Goal: Task Accomplishment & Management: Manage account settings

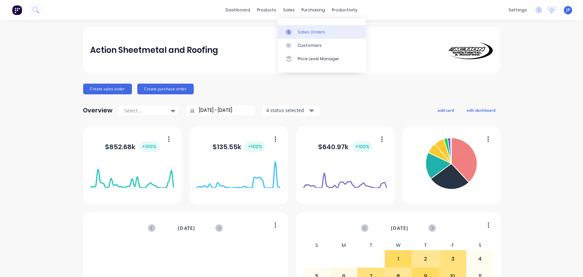
click at [298, 32] on div "Sales Orders" at bounding box center [311, 32] width 27 height 6
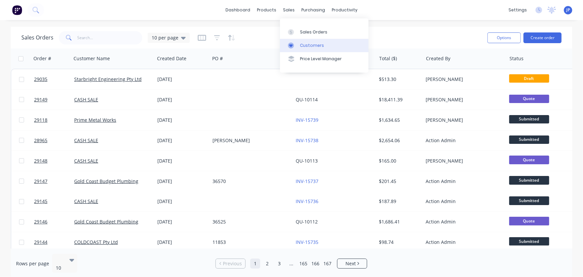
click at [304, 44] on div "Customers" at bounding box center [312, 45] width 24 height 6
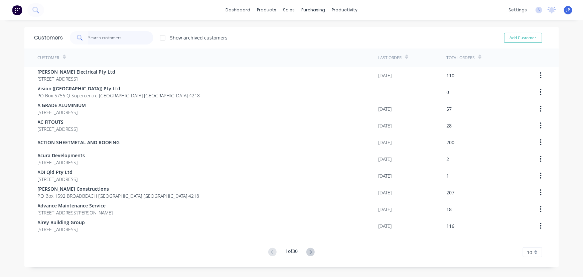
click at [102, 38] on input "text" at bounding box center [120, 37] width 65 height 13
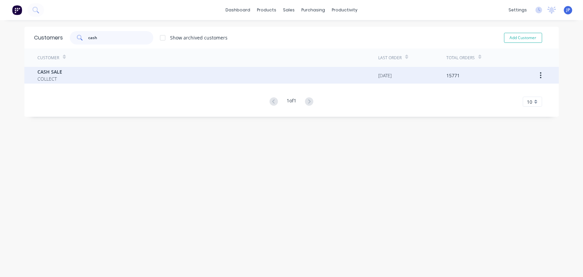
type input "cash"
click at [55, 72] on span "CASH SALE" at bounding box center [50, 71] width 25 height 7
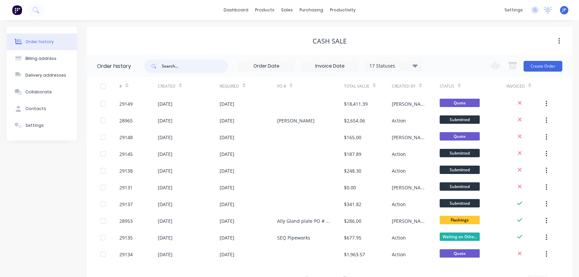
click at [168, 68] on input "text" at bounding box center [195, 65] width 66 height 13
type input "29145"
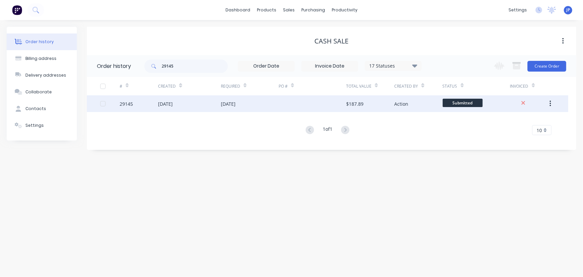
click at [170, 103] on div "[DATE]" at bounding box center [165, 103] width 15 height 7
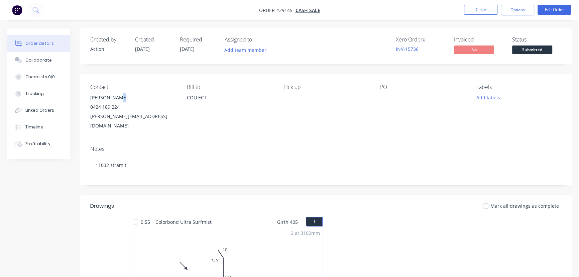
click at [117, 99] on div "[PERSON_NAME]" at bounding box center [133, 97] width 86 height 9
click at [132, 97] on div "[PERSON_NAME]" at bounding box center [133, 97] width 86 height 9
drag, startPoint x: 118, startPoint y: 97, endPoint x: 90, endPoint y: 99, distance: 28.1
click at [90, 99] on div "[PERSON_NAME]" at bounding box center [133, 97] width 86 height 9
copy div "[PERSON_NAME]"
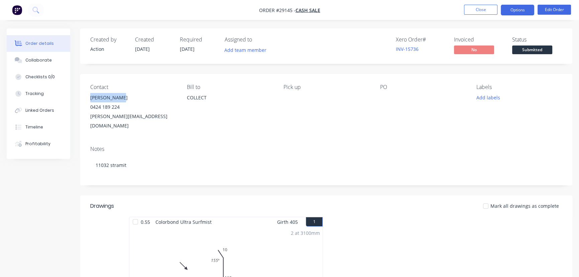
click at [508, 10] on button "Options" at bounding box center [516, 10] width 33 height 11
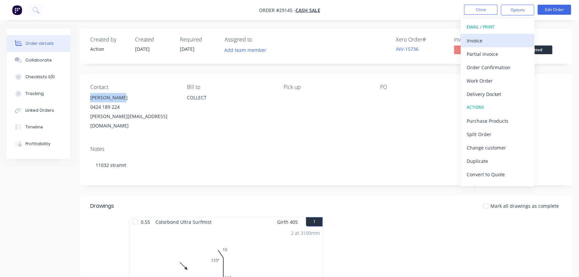
click at [477, 40] on div "Invoice" at bounding box center [496, 41] width 61 height 10
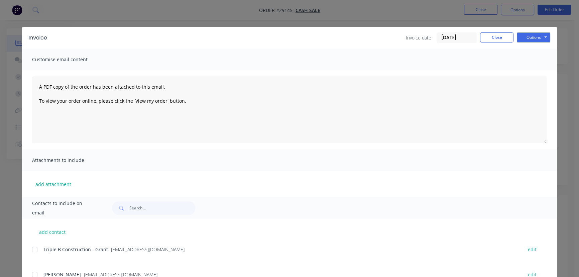
click at [456, 39] on input "[DATE]" at bounding box center [456, 38] width 39 height 10
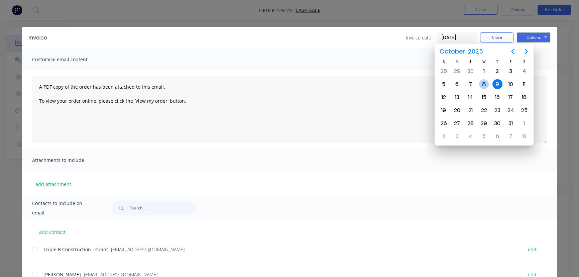
click at [481, 81] on div "8" at bounding box center [484, 84] width 10 height 10
type input "[DATE]"
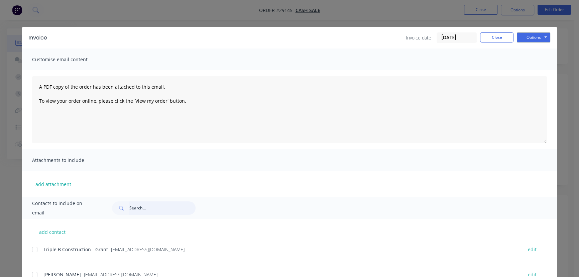
click at [129, 209] on input "text" at bounding box center [162, 207] width 66 height 13
paste input "[PERSON_NAME]"
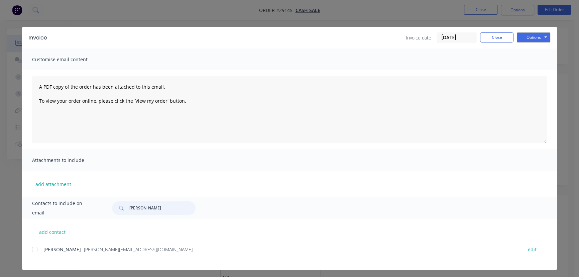
type input "[PERSON_NAME]"
drag, startPoint x: 119, startPoint y: 251, endPoint x: 41, endPoint y: 255, distance: 77.6
click at [41, 255] on div "[PERSON_NAME] - [PERSON_NAME][EMAIL_ADDRESS][DOMAIN_NAME] edit" at bounding box center [294, 252] width 524 height 17
copy div "[PERSON_NAME] - [PERSON_NAME][EMAIL_ADDRESS][DOMAIN_NAME]"
click at [532, 37] on button "Options" at bounding box center [532, 37] width 33 height 10
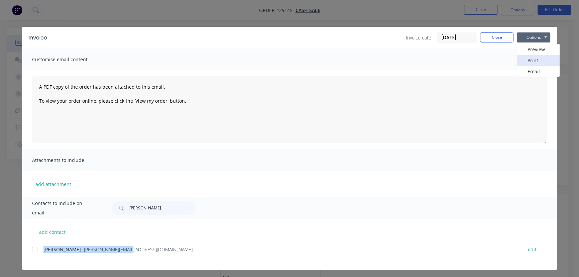
click at [533, 58] on button "Print" at bounding box center [537, 60] width 43 height 11
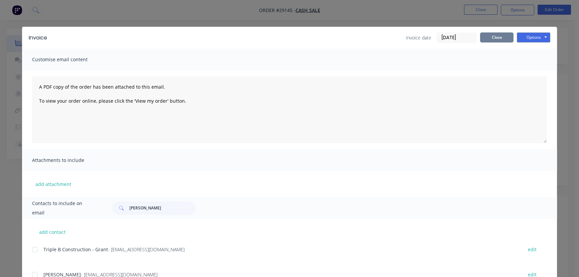
click at [489, 38] on button "Close" at bounding box center [496, 37] width 33 height 10
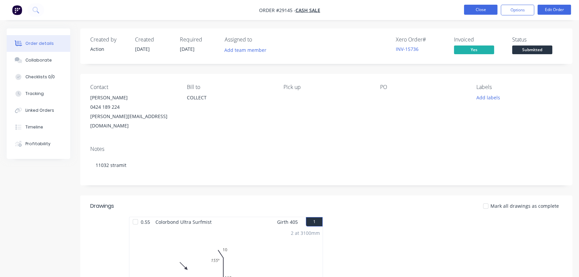
click at [482, 11] on button "Close" at bounding box center [480, 10] width 33 height 10
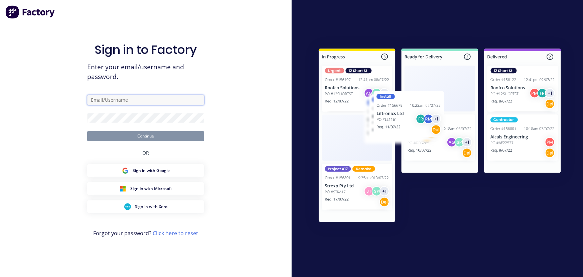
type input "[PERSON_NAME][EMAIL_ADDRESS][PERSON_NAME][DOMAIN_NAME]"
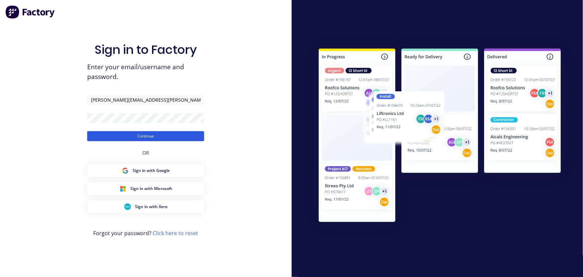
click at [157, 138] on button "Continue" at bounding box center [145, 136] width 117 height 10
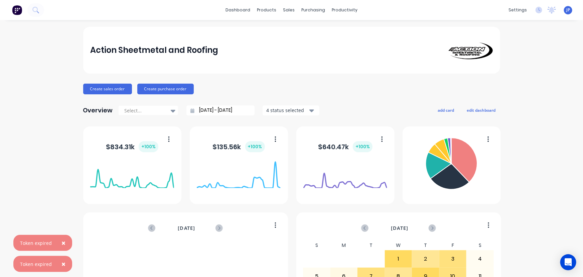
click at [63, 238] on span "×" at bounding box center [63, 242] width 4 height 9
click at [63, 262] on span "×" at bounding box center [63, 263] width 4 height 9
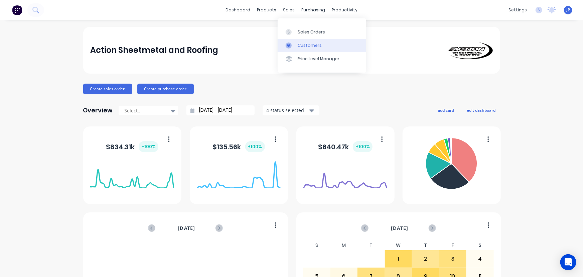
click at [299, 43] on div "Customers" at bounding box center [310, 45] width 24 height 6
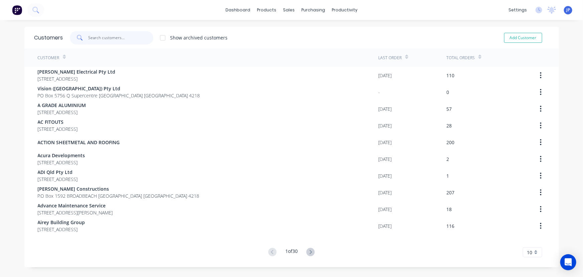
click at [114, 40] on input "text" at bounding box center [120, 37] width 65 height 13
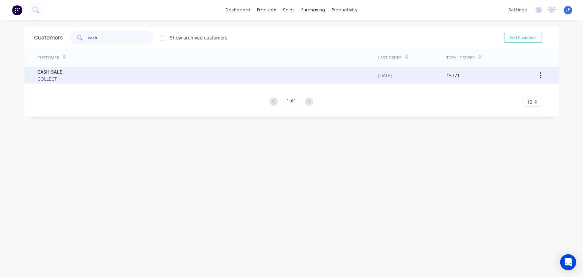
type input "cash"
click at [63, 76] on div "CASH SALE COLLECT" at bounding box center [208, 75] width 341 height 17
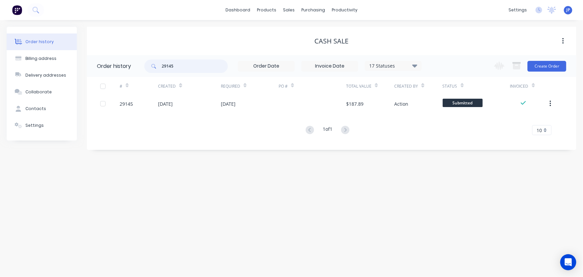
drag, startPoint x: 174, startPoint y: 65, endPoint x: 160, endPoint y: 65, distance: 14.4
click at [160, 65] on div "29145" at bounding box center [186, 65] width 84 height 13
type input "29138"
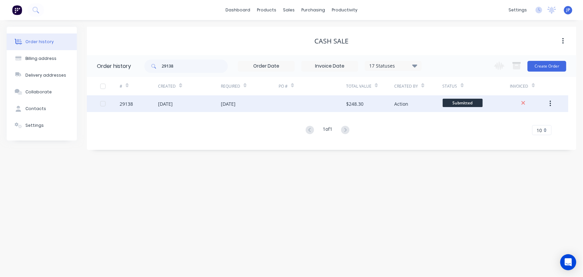
click at [164, 104] on div "[DATE]" at bounding box center [165, 103] width 15 height 7
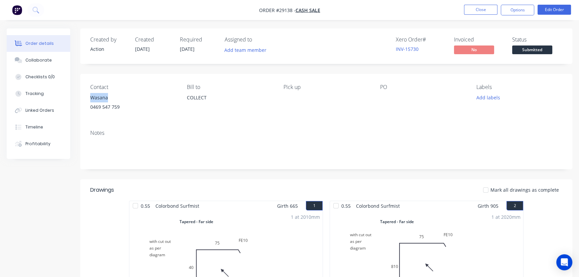
drag, startPoint x: 117, startPoint y: 97, endPoint x: 85, endPoint y: 97, distance: 32.4
click at [85, 97] on div "Contact Wasana [PHONE_NUMBER] Bill to COLLECT Pick up PO Labels Add labels" at bounding box center [326, 99] width 492 height 50
copy div "Wasana"
click at [521, 9] on button "Options" at bounding box center [516, 10] width 33 height 11
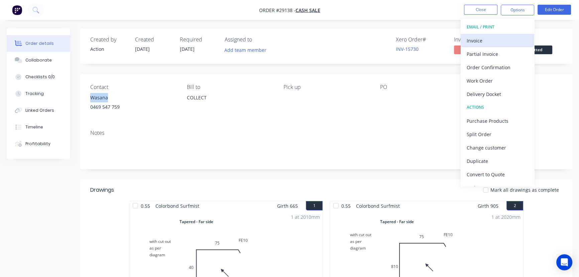
click at [480, 41] on div "Invoice" at bounding box center [496, 41] width 61 height 10
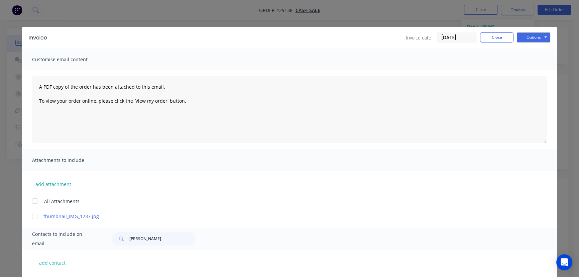
click at [457, 39] on input "[DATE]" at bounding box center [456, 38] width 39 height 10
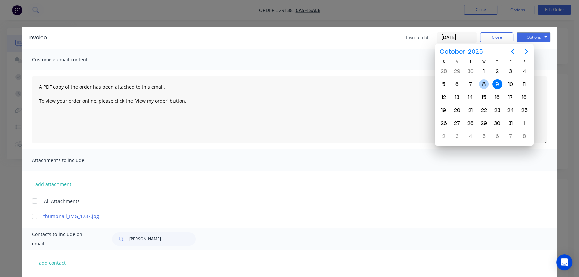
click at [483, 82] on div "8" at bounding box center [484, 84] width 10 height 10
type input "[DATE]"
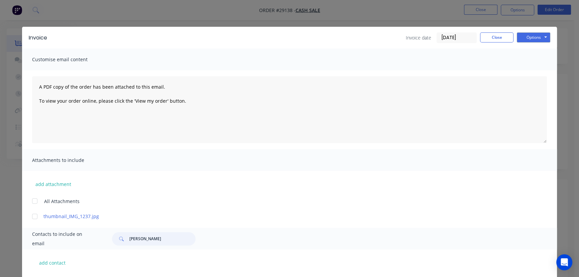
drag, startPoint x: 147, startPoint y: 238, endPoint x: 110, endPoint y: 236, distance: 36.8
click at [115, 238] on div "[PERSON_NAME]" at bounding box center [154, 238] width 84 height 13
click at [534, 37] on button "Options" at bounding box center [532, 37] width 33 height 10
click at [532, 61] on button "Print" at bounding box center [537, 60] width 43 height 11
click at [489, 37] on button "Close" at bounding box center [496, 37] width 33 height 10
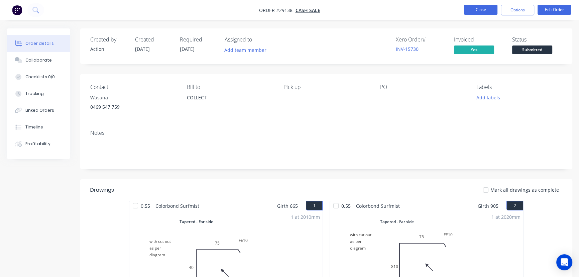
click at [469, 7] on button "Close" at bounding box center [480, 10] width 33 height 10
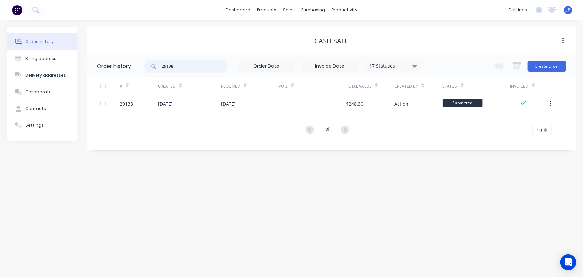
drag, startPoint x: 179, startPoint y: 65, endPoint x: 153, endPoint y: 66, distance: 25.7
click at [153, 66] on div "29138" at bounding box center [186, 65] width 84 height 13
type input "25965"
click at [159, 67] on span at bounding box center [152, 65] width 17 height 13
drag, startPoint x: 174, startPoint y: 63, endPoint x: 154, endPoint y: 64, distance: 19.7
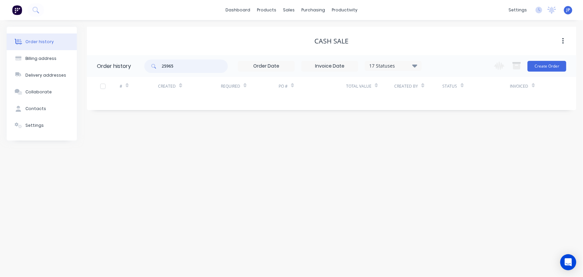
click at [154, 64] on div "25965" at bounding box center [186, 65] width 84 height 13
type input "28965"
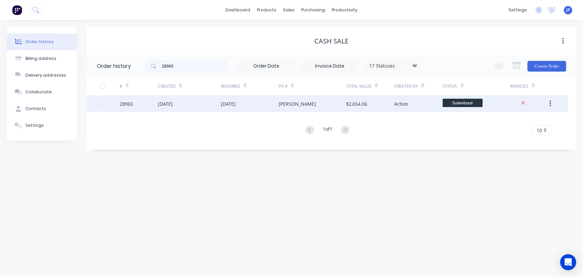
click at [159, 108] on div "[DATE]" at bounding box center [189, 103] width 63 height 17
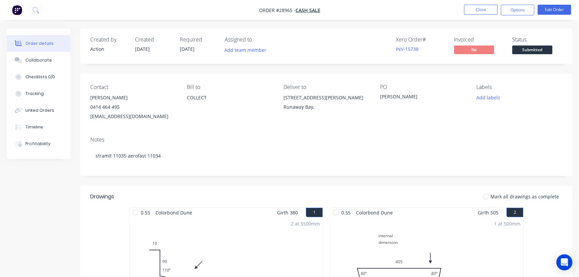
click at [118, 91] on div "Contact [PERSON_NAME] [PHONE_NUMBER][GEOGRAPHIC_DATA][EMAIL_ADDRESS][DOMAIN_NAM…" at bounding box center [133, 102] width 86 height 37
drag, startPoint x: 119, startPoint y: 99, endPoint x: 87, endPoint y: 98, distance: 32.1
click at [87, 98] on div "Contact [PERSON_NAME] [PHONE_NUMBER][GEOGRAPHIC_DATA][EMAIL_ADDRESS][DOMAIN_NAM…" at bounding box center [326, 102] width 492 height 57
copy div "[PERSON_NAME]"
click at [509, 11] on button "Options" at bounding box center [516, 10] width 33 height 11
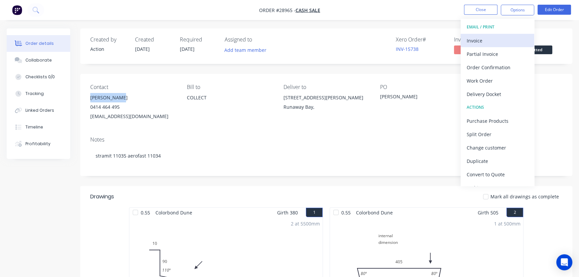
click at [480, 39] on div "Invoice" at bounding box center [496, 41] width 61 height 10
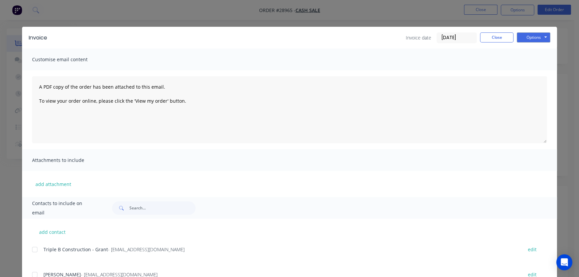
click at [467, 39] on input "[DATE]" at bounding box center [456, 38] width 39 height 10
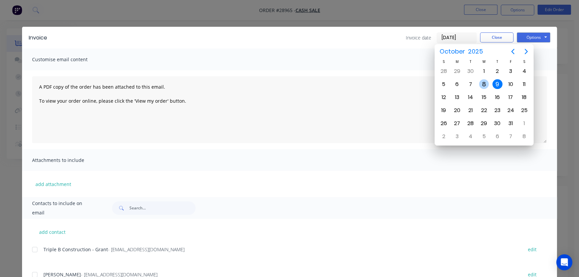
click at [484, 83] on div "8" at bounding box center [484, 84] width 10 height 10
type input "[DATE]"
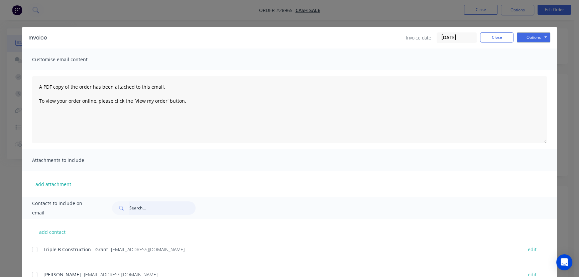
click at [131, 207] on input "text" at bounding box center [162, 207] width 66 height 13
paste input "[PERSON_NAME]"
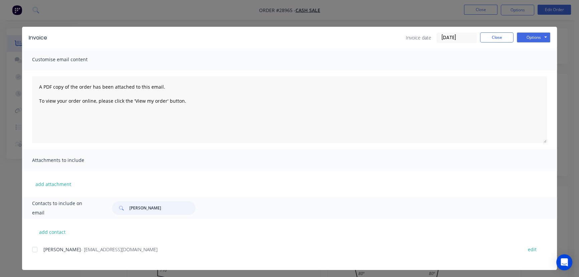
type input "[PERSON_NAME]"
drag, startPoint x: 123, startPoint y: 248, endPoint x: 41, endPoint y: 250, distance: 81.5
click at [43, 250] on div "[PERSON_NAME] - [EMAIL_ADDRESS][DOMAIN_NAME]" at bounding box center [279, 248] width 472 height 7
copy div "[PERSON_NAME] - [EMAIL_ADDRESS][DOMAIN_NAME]"
click at [526, 40] on button "Options" at bounding box center [532, 37] width 33 height 10
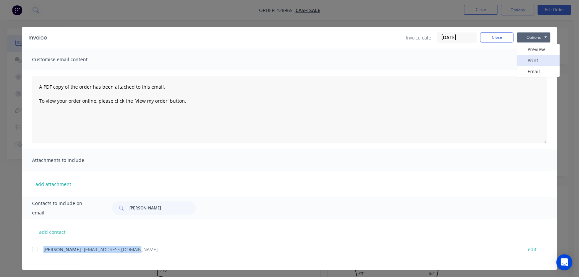
click at [525, 57] on button "Print" at bounding box center [537, 60] width 43 height 11
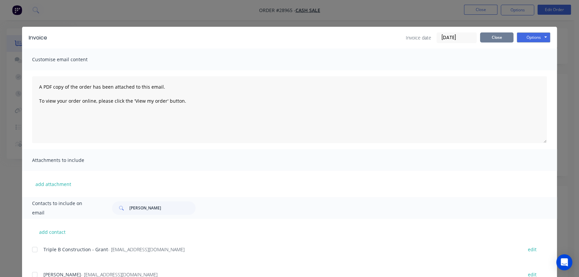
click at [489, 39] on button "Close" at bounding box center [496, 37] width 33 height 10
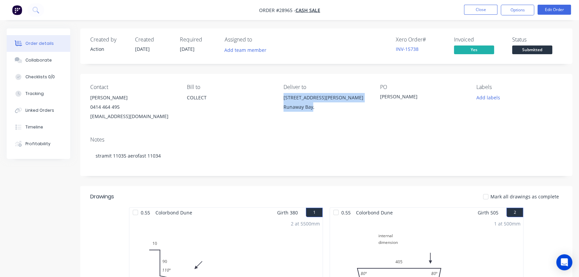
drag, startPoint x: 311, startPoint y: 108, endPoint x: 282, endPoint y: 98, distance: 31.1
click at [282, 98] on div "Contact [PERSON_NAME] [PHONE_NUMBER][GEOGRAPHIC_DATA][EMAIL_ADDRESS][DOMAIN_NAM…" at bounding box center [326, 102] width 492 height 57
copy div "[STREET_ADDRESS][PERSON_NAME]"
click at [478, 12] on button "Close" at bounding box center [480, 10] width 33 height 10
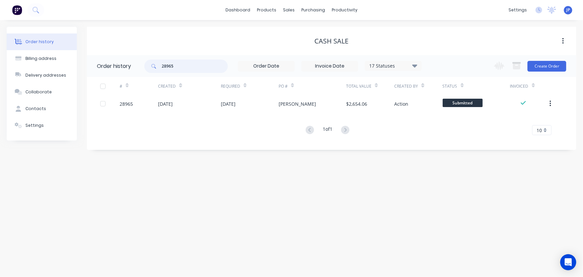
drag, startPoint x: 167, startPoint y: 67, endPoint x: 160, endPoint y: 67, distance: 7.7
click at [160, 67] on div "28965" at bounding box center [186, 65] width 84 height 13
type input "29109"
click at [415, 67] on icon at bounding box center [414, 65] width 5 height 8
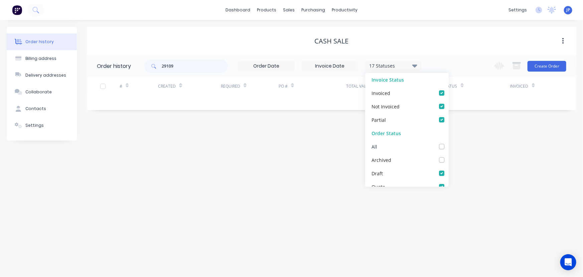
click at [448, 143] on label at bounding box center [448, 143] width 0 height 0
click at [448, 147] on input "checkbox" at bounding box center [450, 146] width 5 height 6
checkbox input "true"
click at [194, 69] on input "29109" at bounding box center [195, 65] width 66 height 13
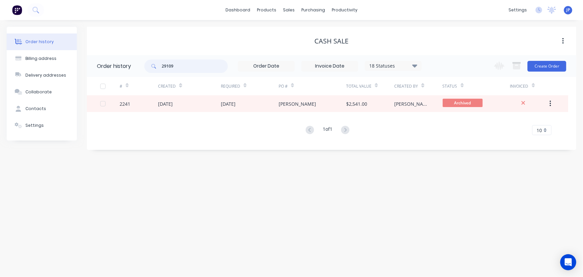
drag, startPoint x: 179, startPoint y: 68, endPoint x: 147, endPoint y: 65, distance: 31.5
click at [147, 65] on div "29109" at bounding box center [186, 65] width 84 height 13
type input "Elevate"
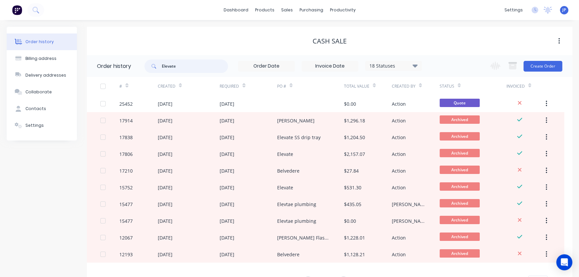
drag, startPoint x: 179, startPoint y: 68, endPoint x: 145, endPoint y: 68, distance: 33.4
click at [145, 68] on div "Elevate" at bounding box center [186, 65] width 84 height 13
type input "QU-10103"
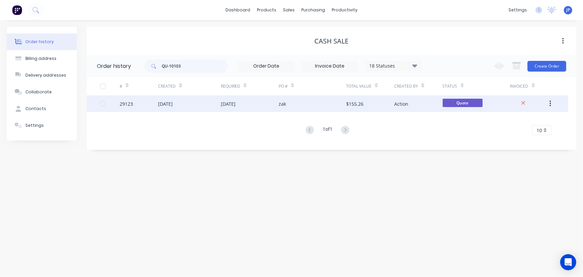
click at [163, 105] on div "[DATE]" at bounding box center [165, 103] width 15 height 7
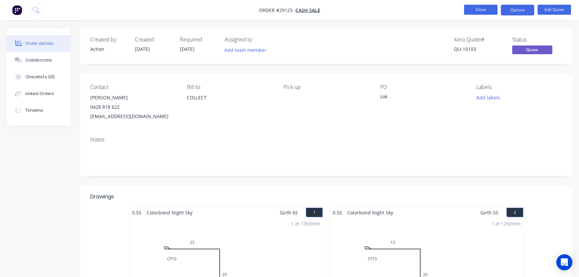
click at [485, 11] on button "Close" at bounding box center [480, 10] width 33 height 10
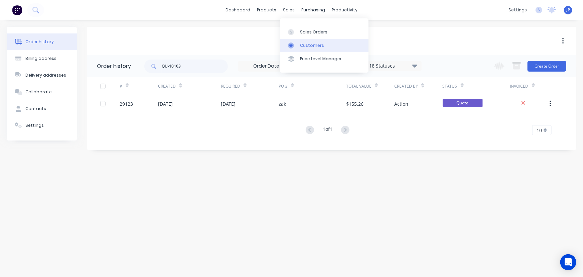
click at [304, 47] on div "Customers" at bounding box center [312, 45] width 24 height 6
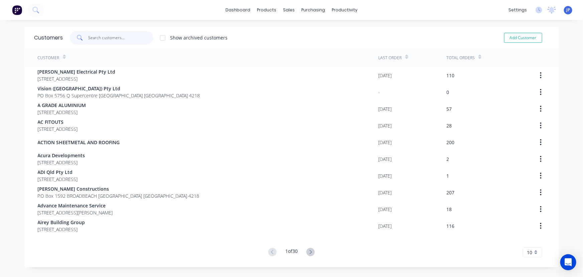
click at [117, 36] on input "text" at bounding box center [120, 37] width 65 height 13
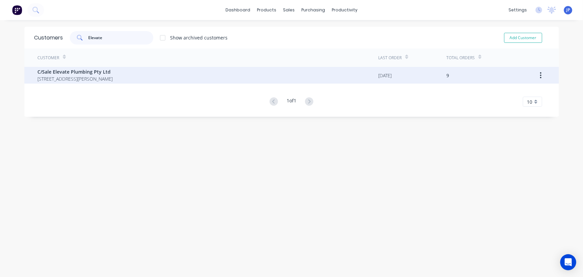
type input "Elevate"
click at [90, 76] on span "[STREET_ADDRESS][PERSON_NAME]" at bounding box center [75, 78] width 75 height 7
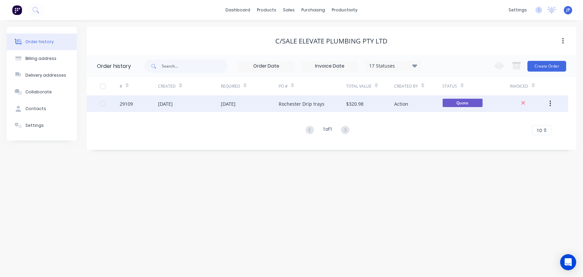
click at [124, 103] on div "29109" at bounding box center [126, 103] width 13 height 7
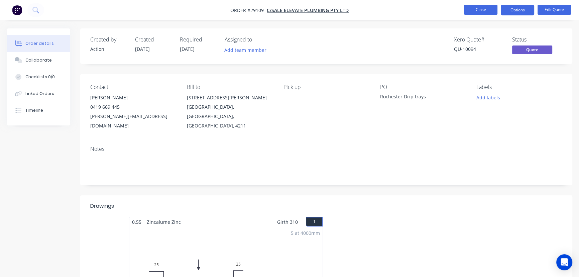
click at [477, 10] on button "Close" at bounding box center [480, 10] width 33 height 10
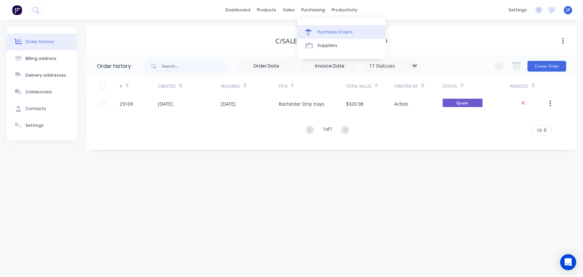
click at [318, 30] on div "Purchase Orders" at bounding box center [334, 32] width 35 height 6
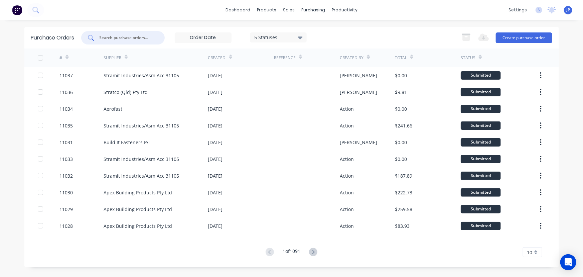
click at [120, 36] on input "text" at bounding box center [126, 37] width 55 height 7
type input "10821"
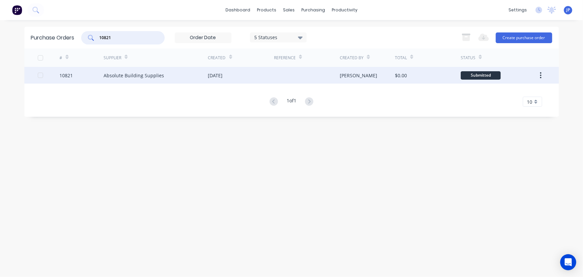
click at [130, 76] on div "Absolute Building Supplies" at bounding box center [134, 75] width 60 height 7
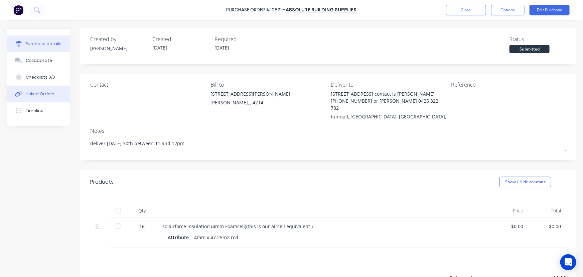
click at [50, 93] on div "Linked Orders" at bounding box center [40, 94] width 29 height 6
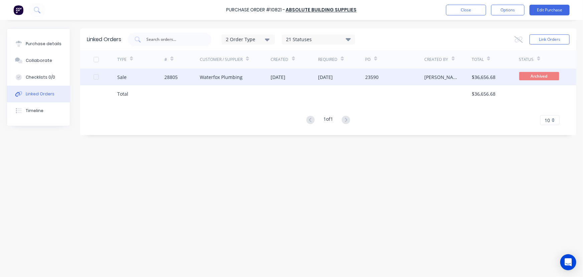
click at [209, 78] on div "Waterfox Plumbing" at bounding box center [221, 76] width 43 height 7
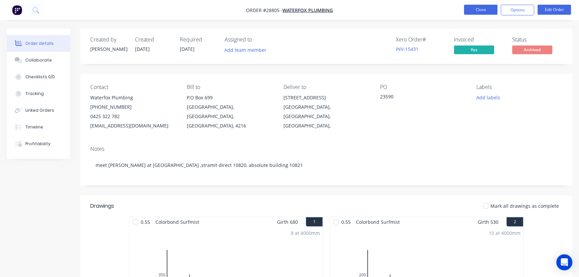
click at [471, 9] on button "Close" at bounding box center [480, 10] width 33 height 10
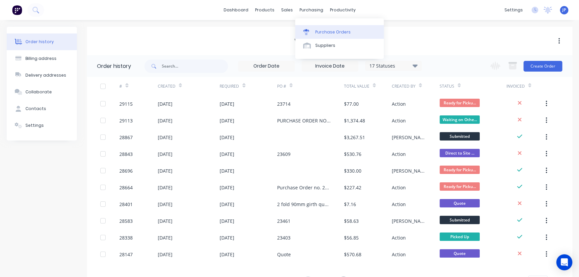
click at [321, 30] on div "Purchase Orders" at bounding box center [332, 32] width 35 height 6
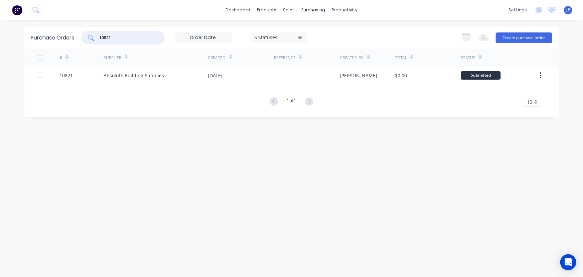
drag, startPoint x: 117, startPoint y: 40, endPoint x: 84, endPoint y: 39, distance: 33.4
click at [84, 39] on div "10821" at bounding box center [123, 37] width 84 height 13
type input "10946"
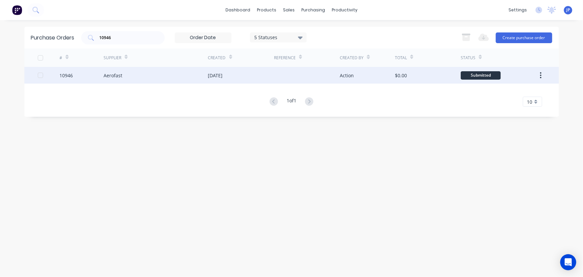
click at [107, 75] on div "Aerofast" at bounding box center [113, 75] width 19 height 7
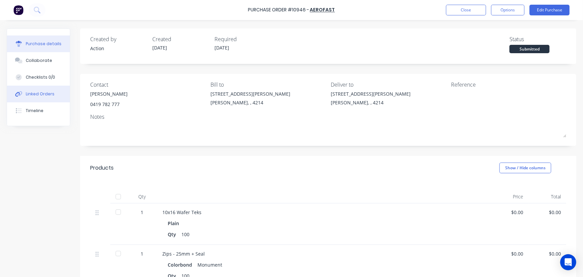
click at [57, 93] on button "Linked Orders" at bounding box center [38, 94] width 63 height 17
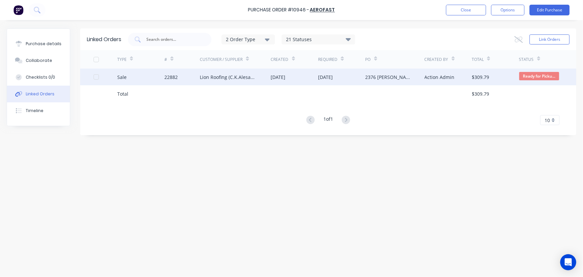
click at [217, 73] on div "Lion Roofing (C.K.Alesana)" at bounding box center [235, 76] width 71 height 17
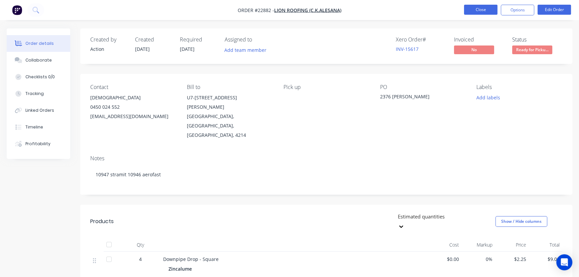
click at [490, 8] on button "Close" at bounding box center [480, 10] width 33 height 10
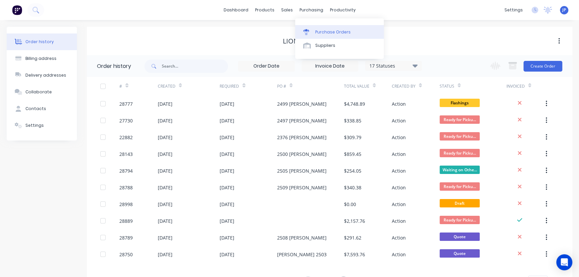
click at [324, 28] on link "Purchase Orders" at bounding box center [339, 31] width 89 height 13
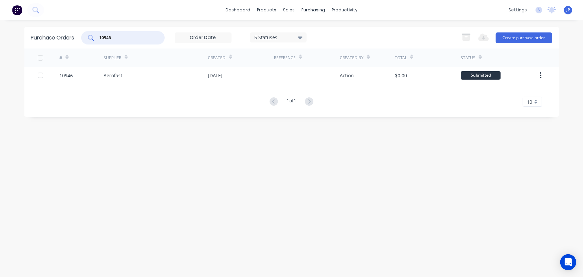
drag, startPoint x: 122, startPoint y: 37, endPoint x: 94, endPoint y: 37, distance: 28.4
click at [94, 37] on div "10946" at bounding box center [123, 37] width 84 height 13
type input "10810"
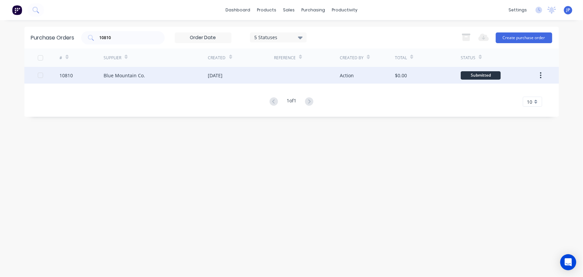
click at [123, 74] on div "Blue Mountain Co." at bounding box center [124, 75] width 41 height 7
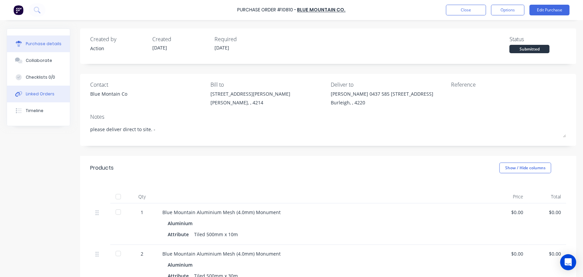
click at [40, 95] on div "Linked Orders" at bounding box center [40, 94] width 29 height 6
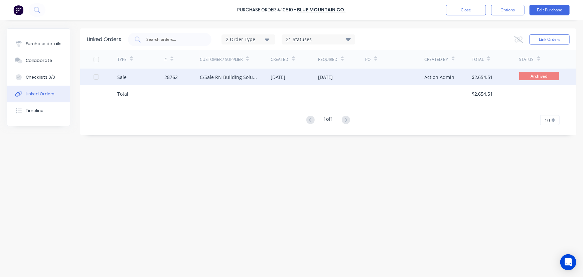
click at [217, 80] on div "C/Sale RN Building Solutions" at bounding box center [235, 76] width 71 height 17
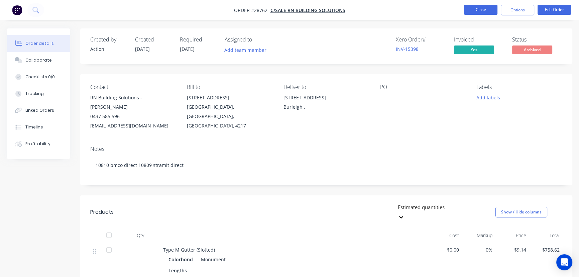
click at [480, 10] on button "Close" at bounding box center [480, 10] width 33 height 10
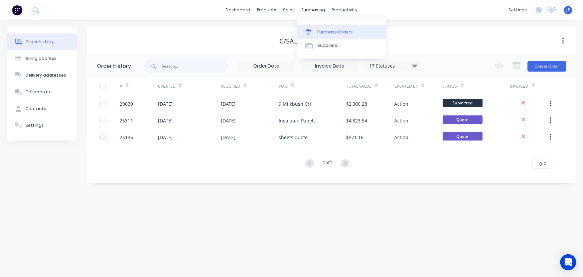
click at [323, 30] on div "Purchase Orders" at bounding box center [334, 32] width 35 height 6
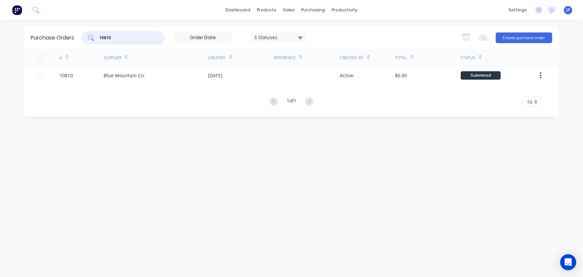
drag, startPoint x: 124, startPoint y: 36, endPoint x: 89, endPoint y: 41, distance: 35.3
click at [89, 41] on div "10810" at bounding box center [123, 37] width 84 height 13
type input "10994"
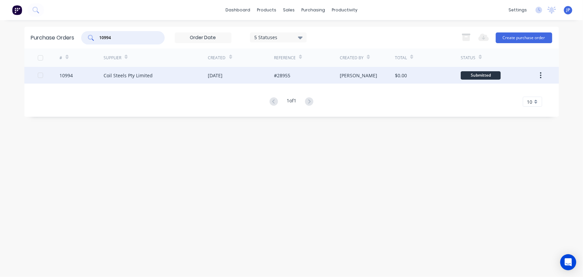
click at [123, 74] on div "Coil Steels Pty Limited" at bounding box center [128, 75] width 49 height 7
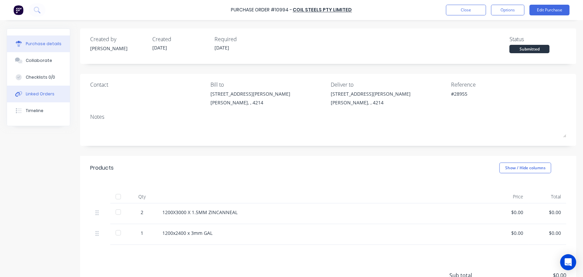
click at [53, 95] on button "Linked Orders" at bounding box center [38, 94] width 63 height 17
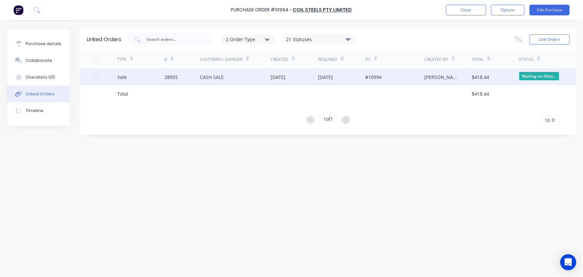
click at [140, 80] on div "Sale" at bounding box center [140, 76] width 47 height 17
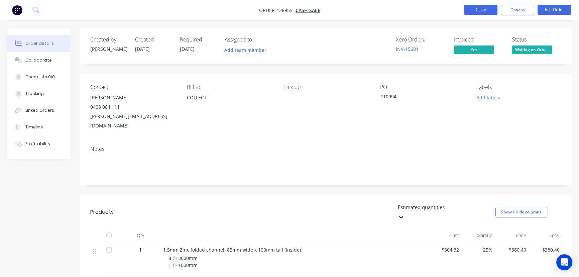
click at [472, 10] on button "Close" at bounding box center [480, 10] width 33 height 10
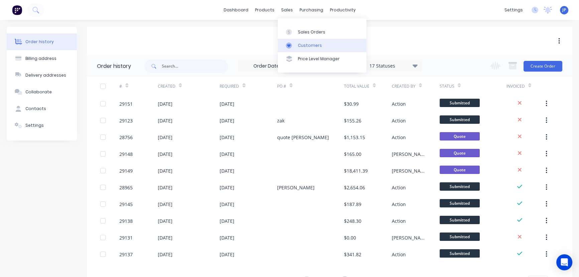
click at [298, 43] on div "Customers" at bounding box center [310, 45] width 24 height 6
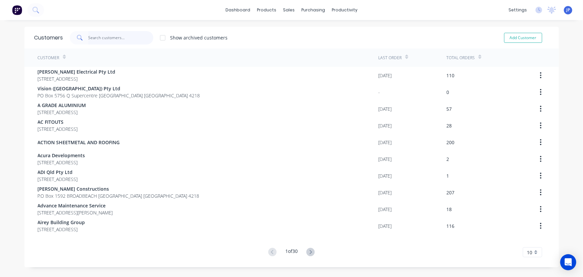
click at [117, 37] on input "text" at bounding box center [120, 37] width 65 height 13
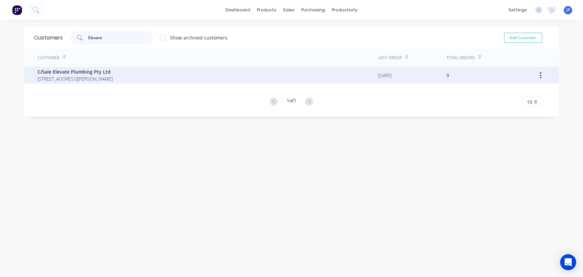
type input "Elevate"
click at [88, 75] on span "[STREET_ADDRESS][PERSON_NAME]" at bounding box center [75, 78] width 75 height 7
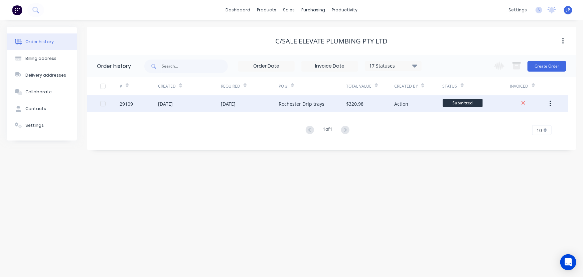
click at [173, 103] on div "[DATE]" at bounding box center [165, 103] width 15 height 7
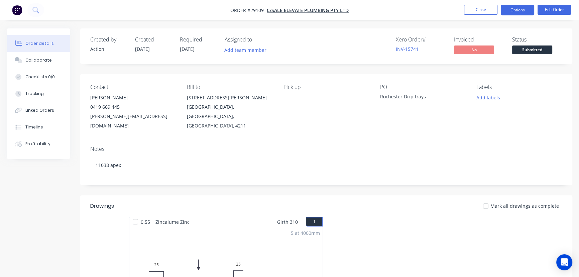
click at [513, 10] on button "Options" at bounding box center [516, 10] width 33 height 11
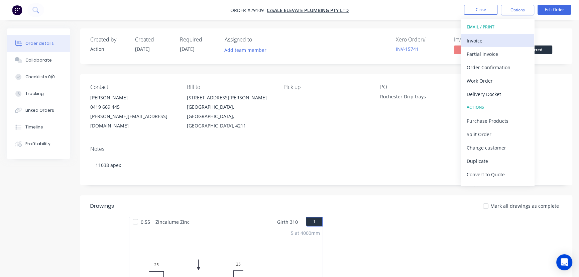
click at [488, 39] on div "Invoice" at bounding box center [496, 41] width 61 height 10
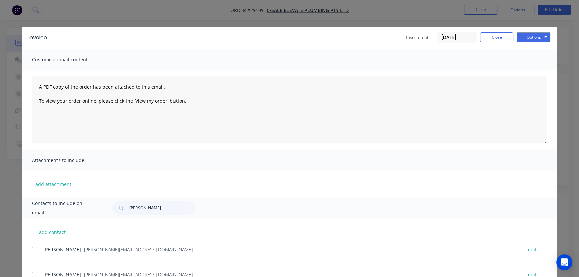
click at [467, 40] on input "[DATE]" at bounding box center [456, 38] width 39 height 10
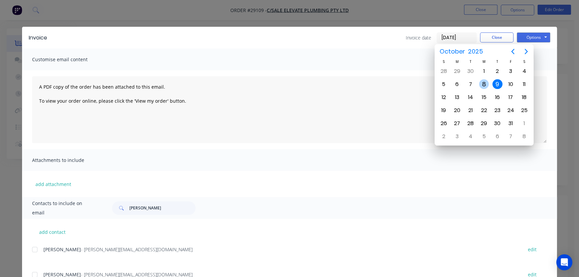
click at [483, 83] on div "8" at bounding box center [484, 84] width 10 height 10
type input "[DATE]"
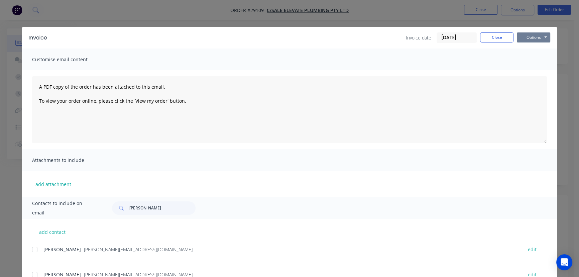
click at [530, 39] on button "Options" at bounding box center [532, 37] width 33 height 10
click at [528, 58] on button "Print" at bounding box center [537, 60] width 43 height 11
click at [487, 35] on button "Close" at bounding box center [496, 37] width 33 height 10
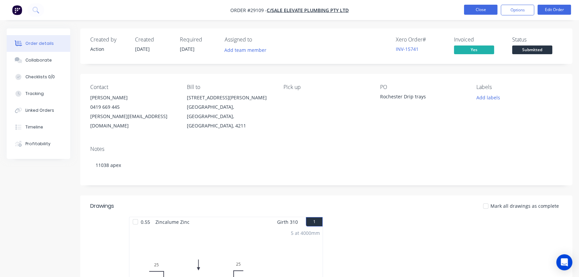
click at [468, 11] on button "Close" at bounding box center [480, 10] width 33 height 10
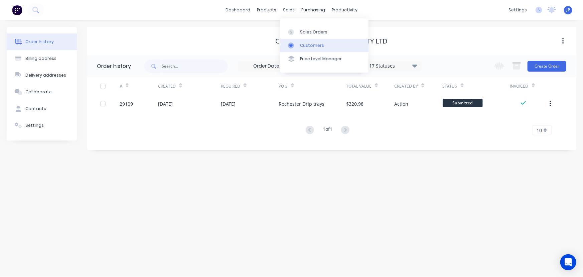
click at [303, 42] on div "Customers" at bounding box center [312, 45] width 24 height 6
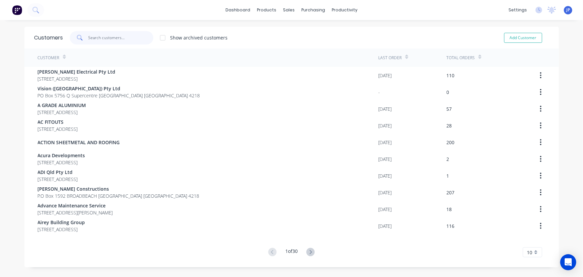
click at [126, 42] on input "text" at bounding box center [120, 37] width 65 height 13
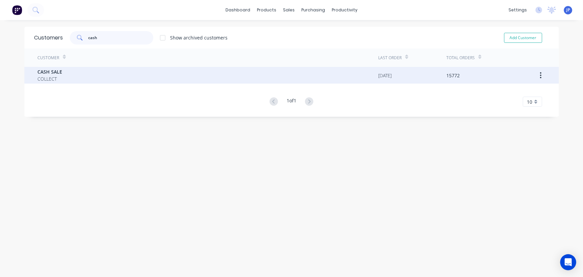
type input "cash"
click at [76, 70] on div "CASH SALE COLLECT" at bounding box center [208, 75] width 341 height 17
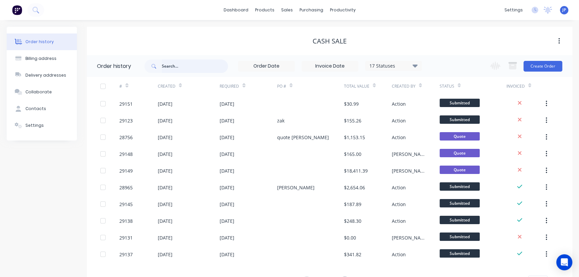
click at [179, 67] on input "text" at bounding box center [195, 65] width 66 height 13
type input "29123"
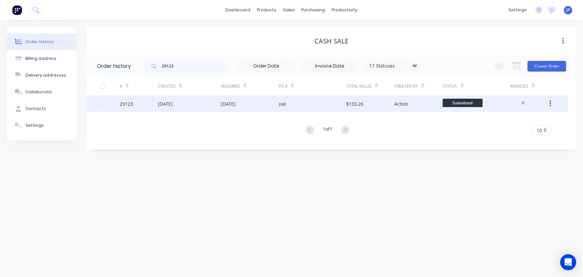
click at [172, 101] on div "[DATE]" at bounding box center [165, 103] width 15 height 7
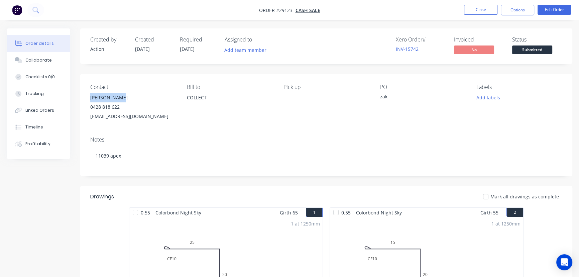
drag, startPoint x: 124, startPoint y: 99, endPoint x: 91, endPoint y: 99, distance: 33.1
click at [91, 99] on div "[PERSON_NAME]" at bounding box center [133, 97] width 86 height 9
copy div "[PERSON_NAME]"
click at [506, 12] on button "Options" at bounding box center [516, 10] width 33 height 11
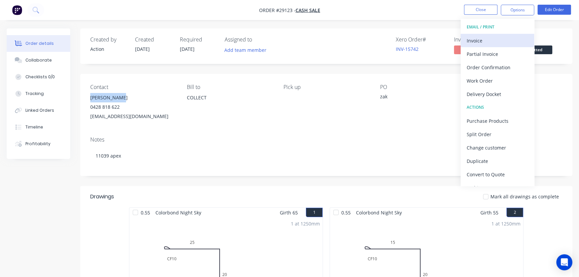
click at [485, 39] on div "Invoice" at bounding box center [496, 41] width 61 height 10
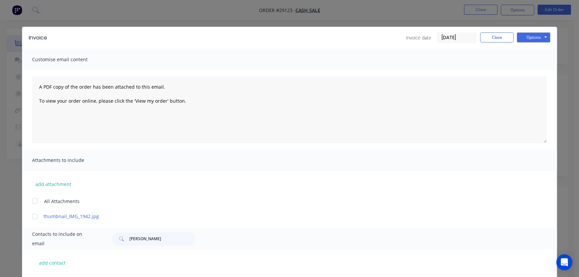
click at [459, 41] on input "[DATE]" at bounding box center [456, 38] width 39 height 10
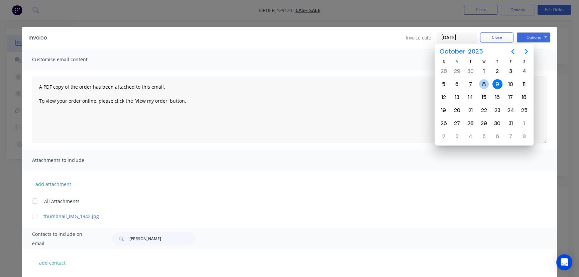
click at [480, 84] on div "8" at bounding box center [484, 84] width 10 height 10
type input "[DATE]"
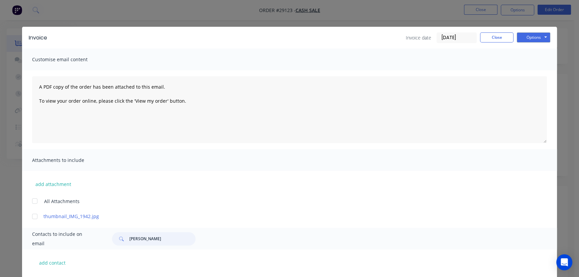
drag, startPoint x: 152, startPoint y: 241, endPoint x: 127, endPoint y: 238, distance: 24.6
click at [129, 238] on input "[PERSON_NAME]" at bounding box center [162, 238] width 66 height 13
paste input "[PERSON_NAME]"
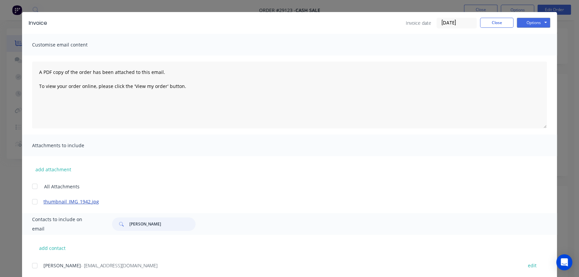
scroll to position [33, 0]
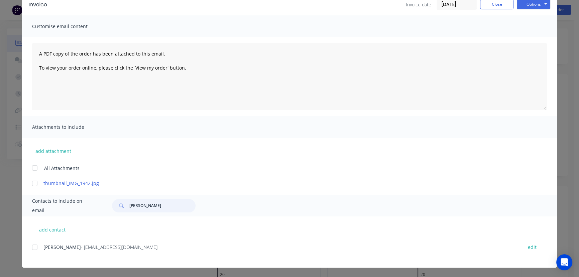
type input "[PERSON_NAME]"
drag, startPoint x: 130, startPoint y: 251, endPoint x: 37, endPoint y: 247, distance: 93.0
click at [37, 247] on div "Zak Marshall - [EMAIL_ADDRESS][DOMAIN_NAME] edit" at bounding box center [294, 250] width 524 height 17
copy div "Zak Marshall - [EMAIL_ADDRESS][DOMAIN_NAME]"
drag, startPoint x: 532, startPoint y: 6, endPoint x: 531, endPoint y: 10, distance: 4.1
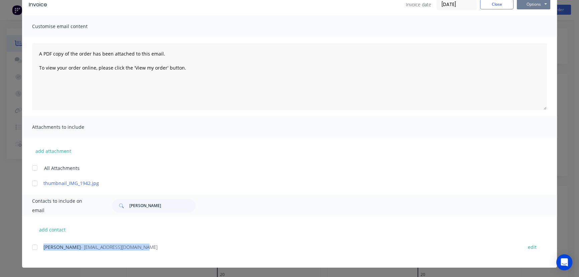
click at [531, 7] on button "Options" at bounding box center [532, 4] width 33 height 10
click at [529, 27] on button "Print" at bounding box center [537, 27] width 43 height 11
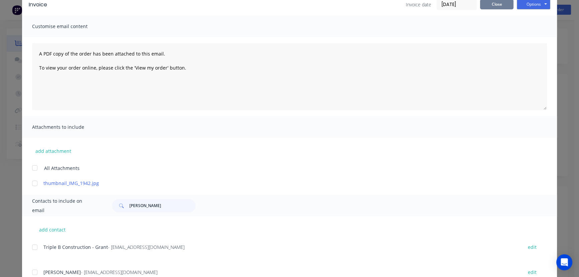
click at [481, 7] on button "Close" at bounding box center [496, 4] width 33 height 10
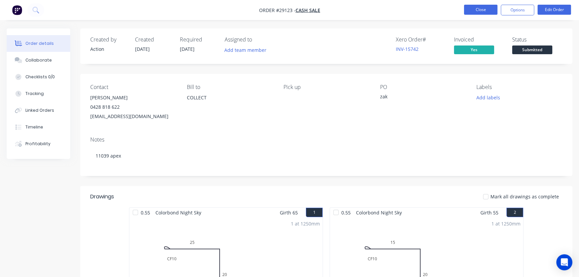
click at [467, 11] on button "Close" at bounding box center [480, 10] width 33 height 10
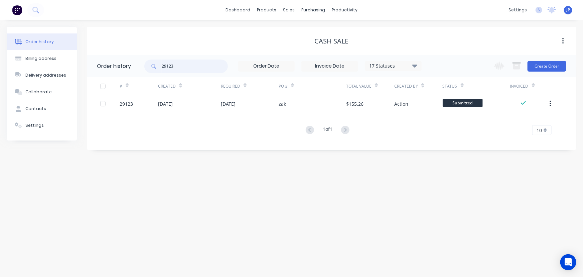
drag, startPoint x: 193, startPoint y: 67, endPoint x: 155, endPoint y: 67, distance: 37.4
click at [155, 67] on div "29123" at bounding box center [186, 65] width 84 height 13
type input "29090"
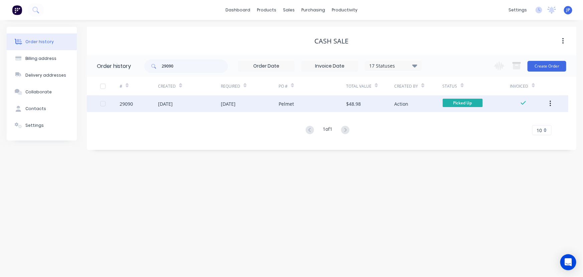
click at [170, 104] on div "[DATE]" at bounding box center [165, 103] width 15 height 7
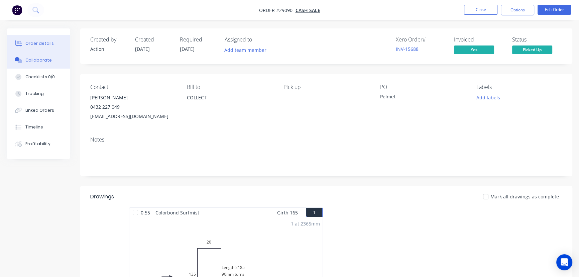
click at [44, 60] on div "Collaborate" at bounding box center [38, 60] width 26 height 6
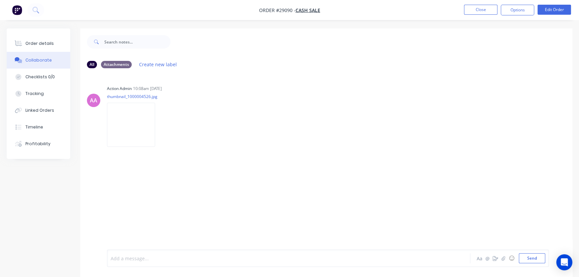
click at [119, 255] on div at bounding box center [273, 258] width 325 height 7
click at [263, 258] on span "Flashings marked out & folded by [PERSON_NAME]. In rack A1. Collected by [PERSO…" at bounding box center [214, 258] width 207 height 6
click at [285, 261] on div "Flashings marked out & folded by [PERSON_NAME]. In rack A1. Collected by [PERSO…" at bounding box center [273, 258] width 325 height 7
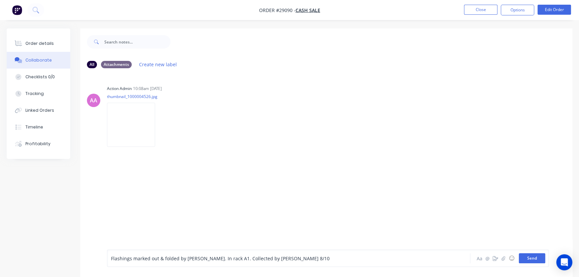
click at [522, 258] on button "Send" at bounding box center [531, 258] width 26 height 10
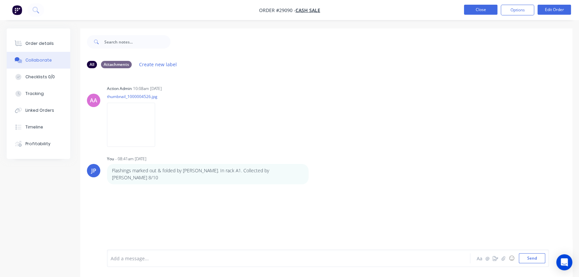
click at [486, 9] on button "Close" at bounding box center [480, 10] width 33 height 10
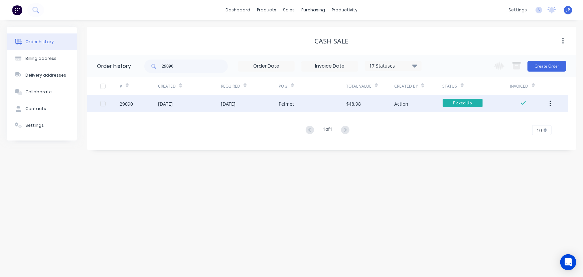
click at [548, 103] on button "button" at bounding box center [550, 104] width 16 height 12
click at [526, 119] on div "Archive" at bounding box center [526, 121] width 51 height 10
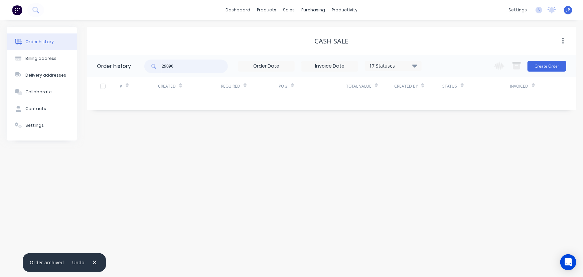
drag, startPoint x: 183, startPoint y: 66, endPoint x: 155, endPoint y: 70, distance: 28.3
click at [155, 70] on div "29090" at bounding box center [186, 65] width 84 height 13
type input "28997"
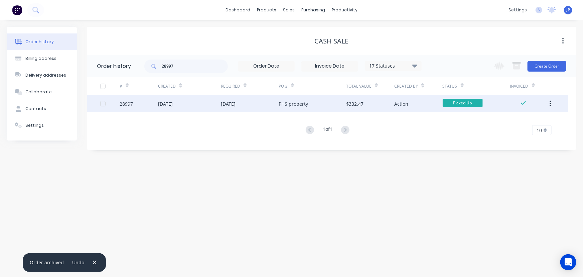
click at [173, 104] on div "[DATE]" at bounding box center [165, 103] width 15 height 7
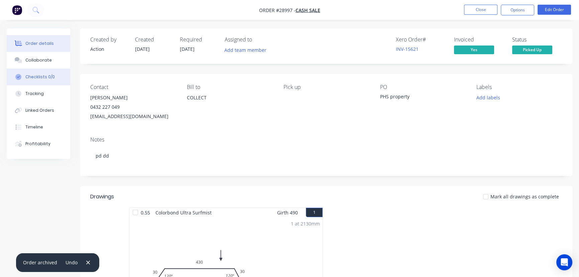
drag, startPoint x: 50, startPoint y: 61, endPoint x: 51, endPoint y: 69, distance: 8.7
click at [50, 61] on button "Collaborate" at bounding box center [38, 60] width 63 height 17
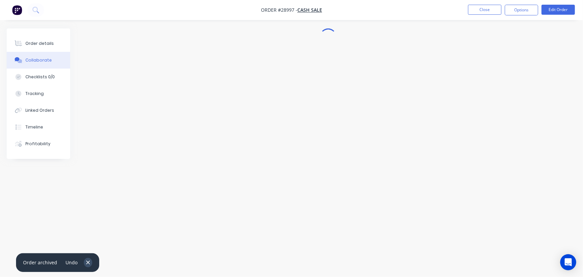
click at [87, 261] on icon "button" at bounding box center [88, 262] width 4 height 6
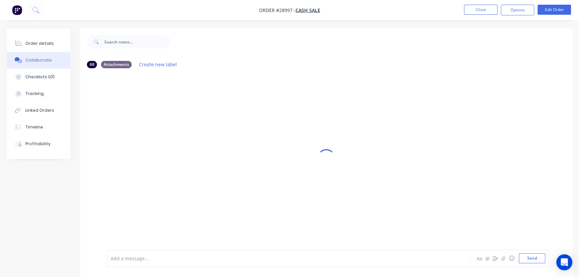
click at [128, 257] on div at bounding box center [273, 258] width 325 height 7
click at [518, 261] on div "Aa @ ☺ Send" at bounding box center [510, 258] width 70 height 10
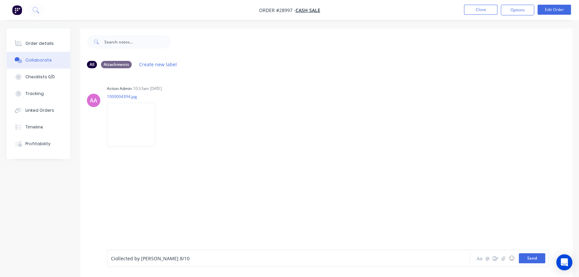
click at [528, 259] on button "Send" at bounding box center [531, 258] width 26 height 10
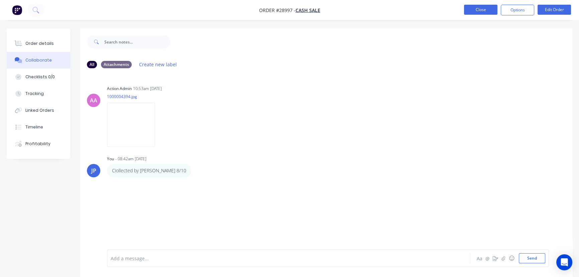
click at [489, 7] on button "Close" at bounding box center [480, 10] width 33 height 10
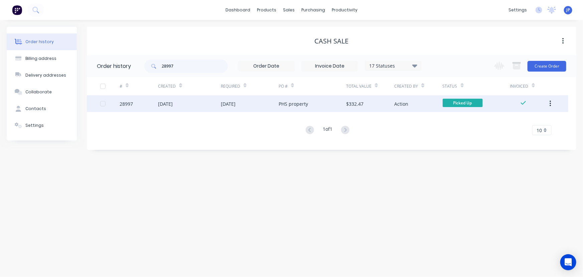
click at [555, 102] on button "button" at bounding box center [550, 104] width 16 height 12
click at [526, 121] on div "Archive" at bounding box center [526, 121] width 51 height 10
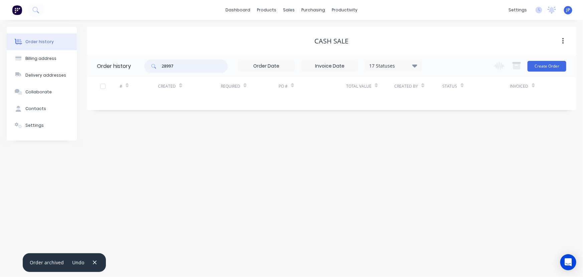
drag, startPoint x: 176, startPoint y: 69, endPoint x: 157, endPoint y: 69, distance: 19.4
click at [157, 69] on div "28997" at bounding box center [186, 65] width 84 height 13
type input "29093"
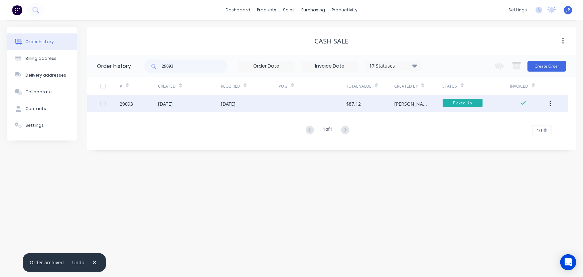
click at [141, 106] on div "29093" at bounding box center [139, 103] width 38 height 17
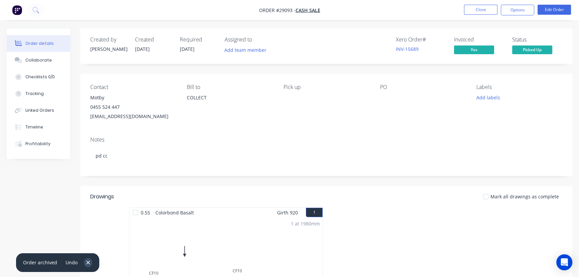
click at [86, 264] on icon "button" at bounding box center [88, 262] width 4 height 6
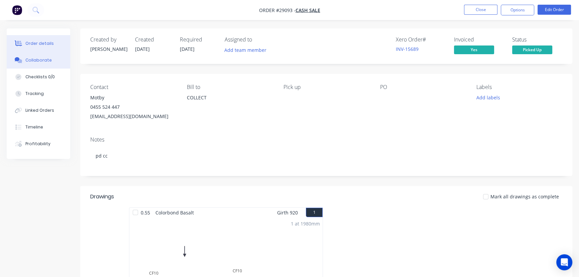
click at [43, 60] on div "Collaborate" at bounding box center [38, 60] width 26 height 6
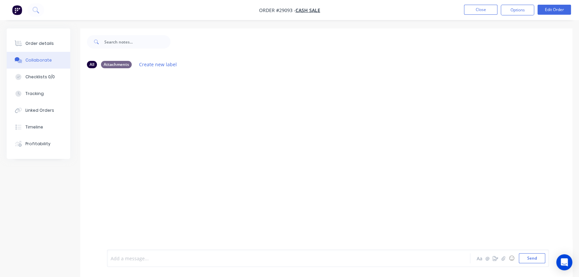
click at [130, 260] on div at bounding box center [273, 258] width 325 height 7
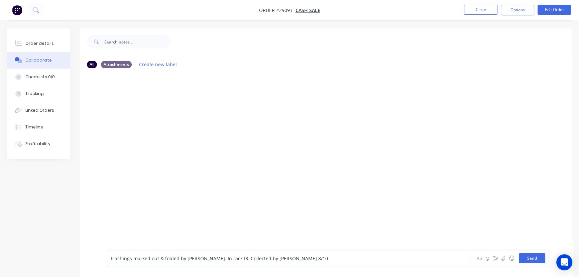
click at [525, 259] on button "Send" at bounding box center [531, 258] width 26 height 10
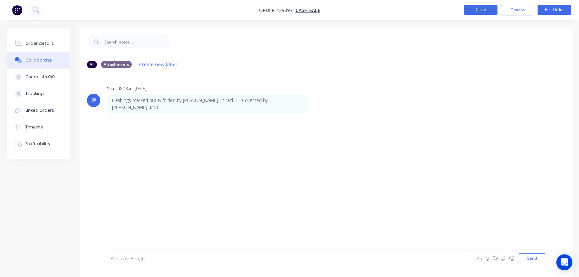
click at [478, 8] on button "Close" at bounding box center [480, 10] width 33 height 10
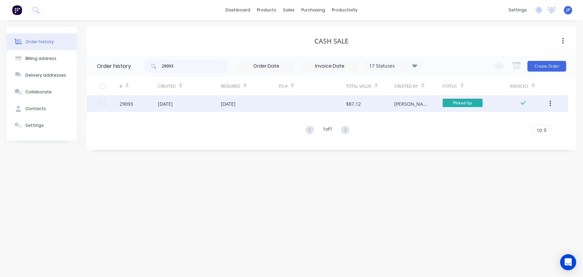
click at [552, 102] on button "button" at bounding box center [550, 104] width 16 height 12
click at [523, 121] on div "Archive" at bounding box center [526, 121] width 51 height 10
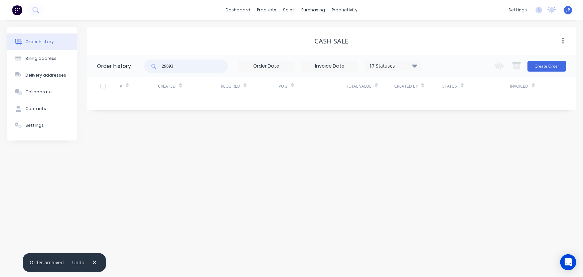
drag, startPoint x: 180, startPoint y: 69, endPoint x: 157, endPoint y: 68, distance: 23.7
click at [157, 68] on div "29093" at bounding box center [186, 65] width 84 height 13
type input "29063"
click at [94, 262] on icon "button" at bounding box center [95, 262] width 4 height 4
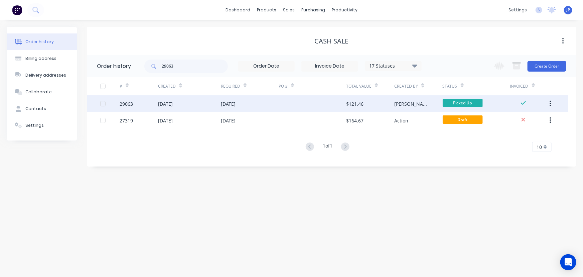
click at [173, 104] on div "[DATE]" at bounding box center [165, 103] width 15 height 7
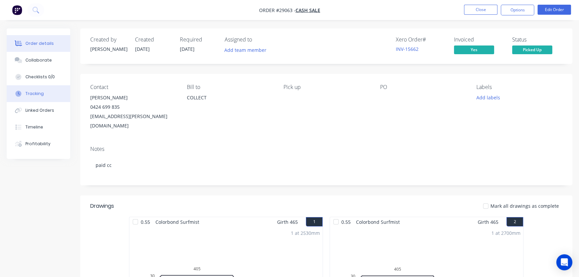
drag, startPoint x: 50, startPoint y: 60, endPoint x: 65, endPoint y: 88, distance: 31.4
click at [50, 62] on button "Collaborate" at bounding box center [38, 60] width 63 height 17
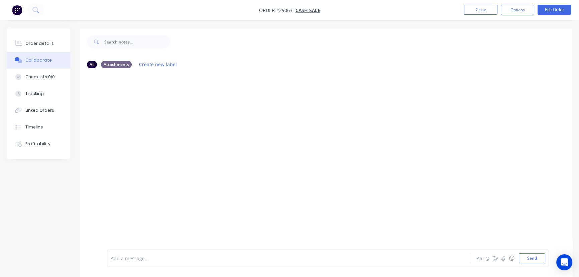
click at [121, 257] on div at bounding box center [273, 258] width 325 height 7
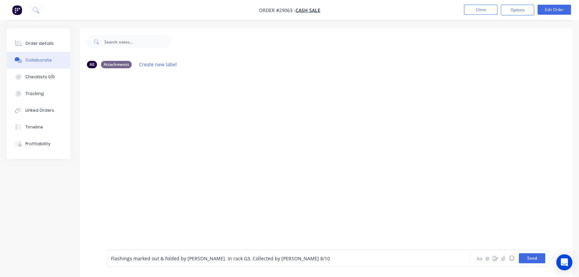
click at [524, 257] on button "Send" at bounding box center [531, 258] width 26 height 10
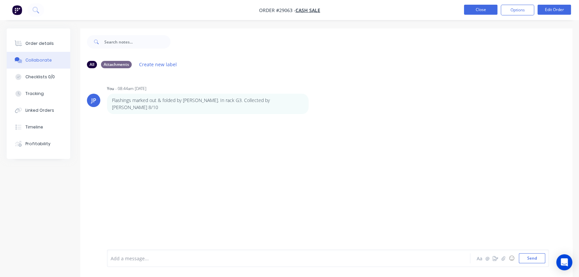
click at [480, 10] on button "Close" at bounding box center [480, 10] width 33 height 10
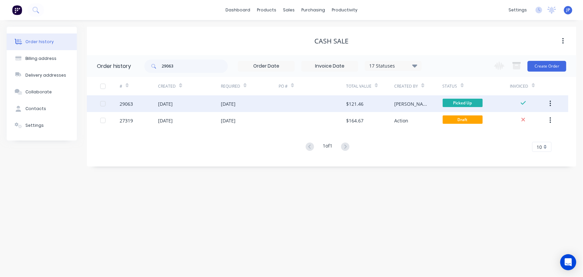
drag, startPoint x: 553, startPoint y: 99, endPoint x: 541, endPoint y: 106, distance: 13.7
click at [553, 99] on button "button" at bounding box center [550, 104] width 16 height 12
click at [524, 120] on div "Archive" at bounding box center [526, 121] width 51 height 10
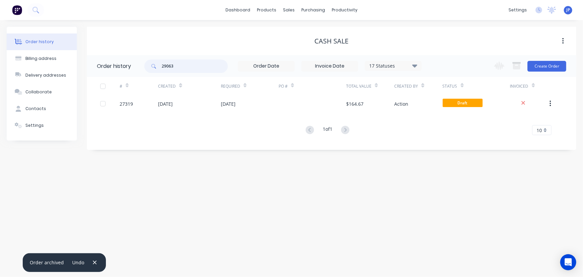
drag, startPoint x: 180, startPoint y: 68, endPoint x: 160, endPoint y: 64, distance: 20.1
click at [160, 64] on div "29063" at bounding box center [186, 65] width 84 height 13
type input "28917"
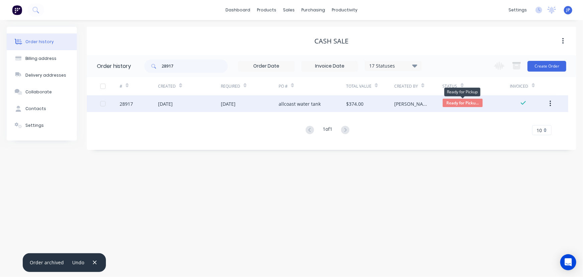
click at [453, 104] on span "Ready for Picku..." at bounding box center [463, 103] width 40 height 8
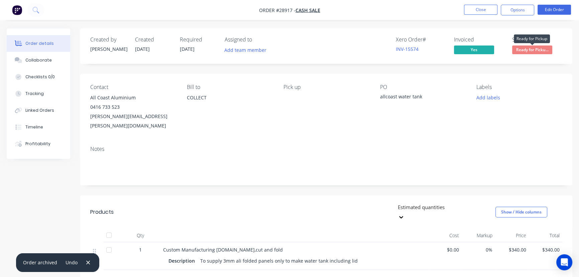
click at [529, 49] on span "Ready for Picku..." at bounding box center [532, 49] width 40 height 8
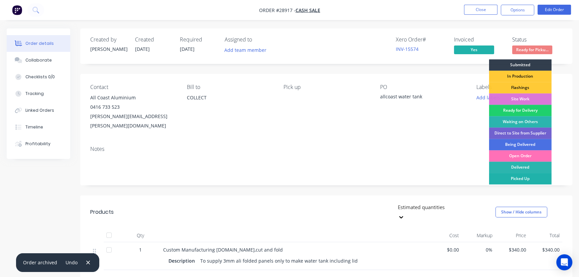
click at [527, 178] on div "Picked Up" at bounding box center [520, 178] width 62 height 11
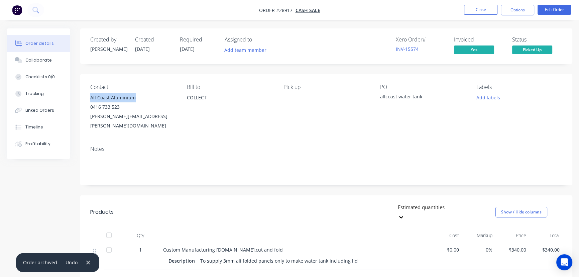
drag, startPoint x: 140, startPoint y: 96, endPoint x: 86, endPoint y: 98, distance: 54.5
click at [86, 98] on div "Contact All Coast Aluminium 0416 733 523 [PERSON_NAME][EMAIL_ADDRESS][PERSON_NA…" at bounding box center [326, 107] width 492 height 66
copy div "All Coast Aluminium"
click at [509, 10] on button "Options" at bounding box center [516, 10] width 33 height 11
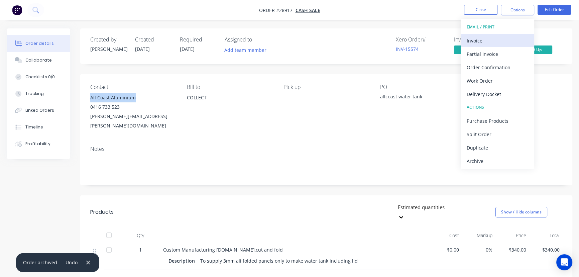
click at [471, 38] on div "Invoice" at bounding box center [496, 41] width 61 height 10
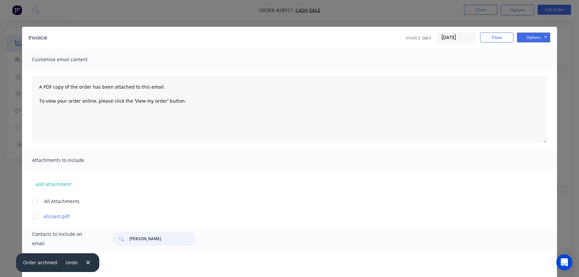
drag, startPoint x: 157, startPoint y: 241, endPoint x: 121, endPoint y: 243, distance: 35.8
click at [121, 243] on div "[PERSON_NAME]" at bounding box center [154, 238] width 84 height 13
paste input "All Coast Aluminium"
type input "All Coast Aluminium"
click at [88, 261] on icon "button" at bounding box center [88, 262] width 4 height 4
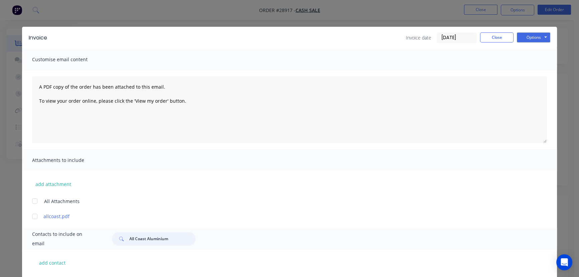
drag, startPoint x: 171, startPoint y: 238, endPoint x: 113, endPoint y: 239, distance: 58.1
click at [113, 239] on div "All Coast Aluminium" at bounding box center [154, 238] width 84 height 13
paste input "All Coast Aluminium"
type input "All Coast Aluminium"
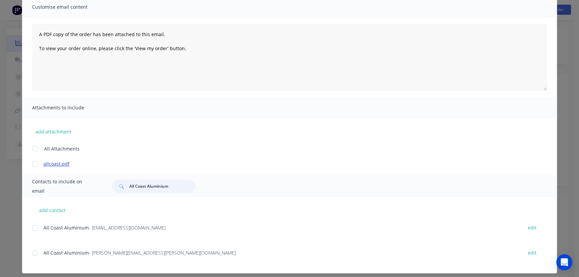
scroll to position [58, 0]
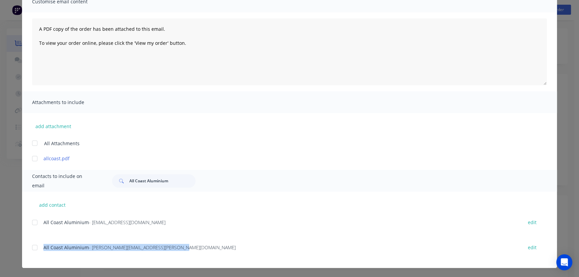
drag, startPoint x: 170, startPoint y: 252, endPoint x: 31, endPoint y: 253, distance: 139.0
click at [32, 253] on div "All Coast Aluminium - [PERSON_NAME][EMAIL_ADDRESS][PERSON_NAME][DOMAIN_NAME] ed…" at bounding box center [294, 250] width 524 height 17
copy div "All Coast Aluminium - [PERSON_NAME][EMAIL_ADDRESS][PERSON_NAME][DOMAIN_NAME]"
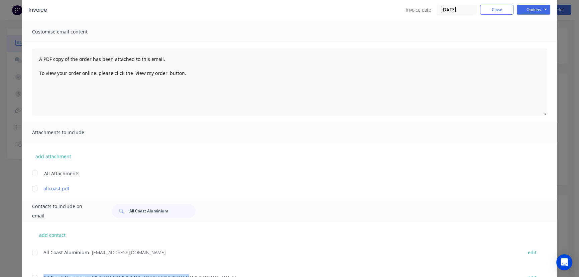
scroll to position [0, 0]
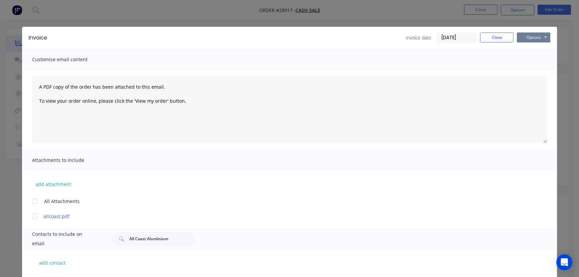
click at [521, 38] on button "Options" at bounding box center [532, 37] width 33 height 10
click at [521, 60] on button "Print" at bounding box center [537, 60] width 43 height 11
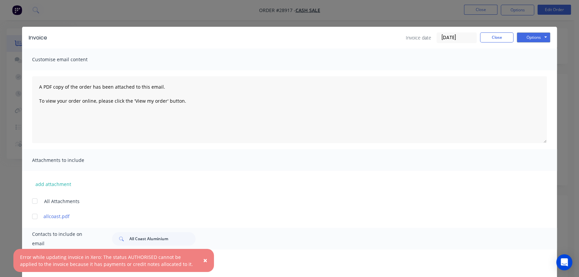
click at [205, 259] on span "×" at bounding box center [205, 259] width 4 height 9
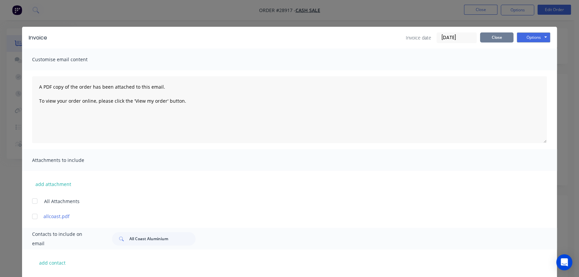
click at [483, 38] on button "Close" at bounding box center [496, 37] width 33 height 10
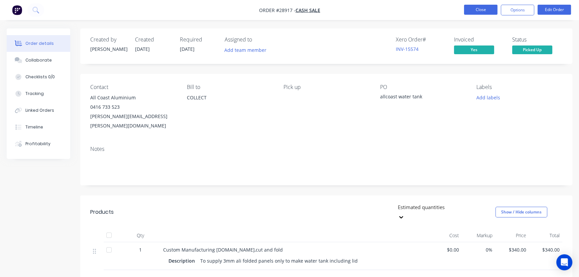
click at [483, 10] on button "Close" at bounding box center [480, 10] width 33 height 10
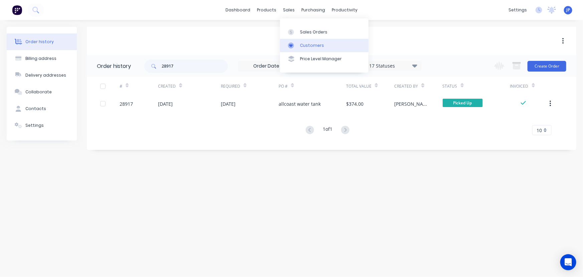
click at [302, 44] on div "Customers" at bounding box center [312, 45] width 24 height 6
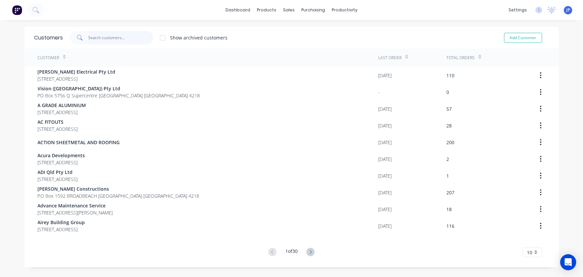
click at [120, 40] on input "text" at bounding box center [120, 37] width 65 height 13
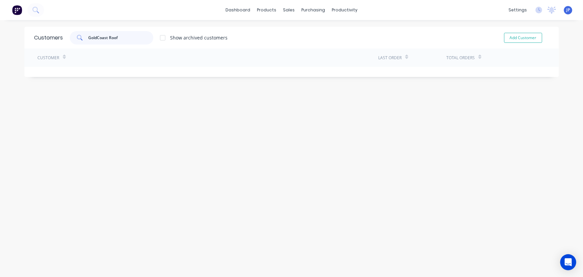
click at [96, 39] on input "GoldCoast Roof" at bounding box center [120, 37] width 65 height 13
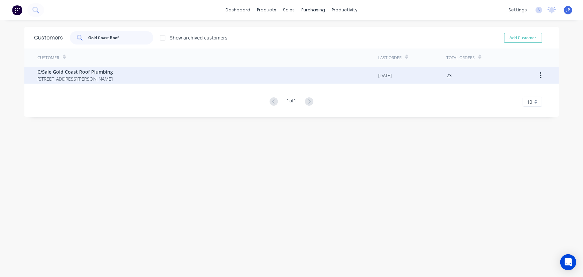
type input "Gold Coast Roof"
click at [105, 72] on span "C/Sale Gold Coast Roof Plumbing" at bounding box center [75, 71] width 75 height 7
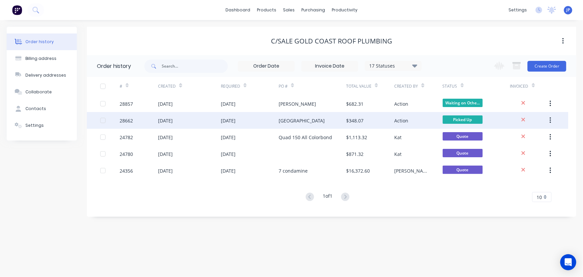
click at [222, 119] on div "[DATE]" at bounding box center [228, 120] width 15 height 7
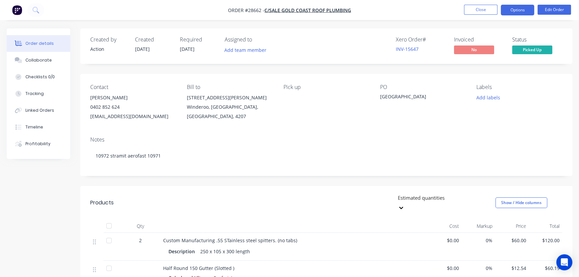
click at [513, 11] on button "Options" at bounding box center [516, 10] width 33 height 11
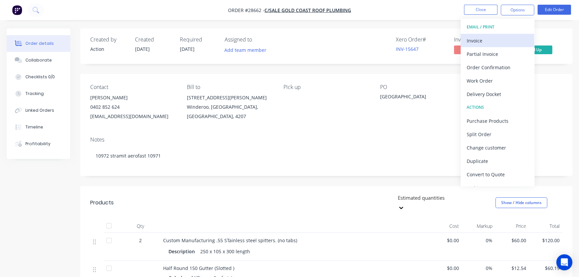
click at [500, 41] on div "Invoice" at bounding box center [496, 41] width 61 height 10
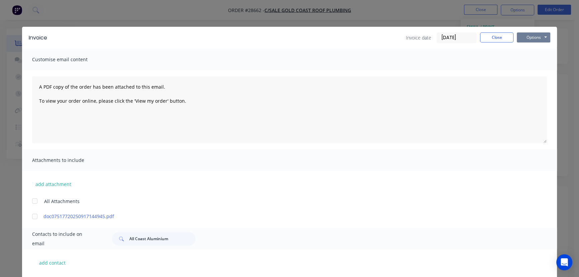
click at [529, 41] on button "Options" at bounding box center [532, 37] width 33 height 10
click at [527, 62] on button "Print" at bounding box center [537, 60] width 43 height 11
click at [490, 41] on button "Close" at bounding box center [496, 37] width 33 height 10
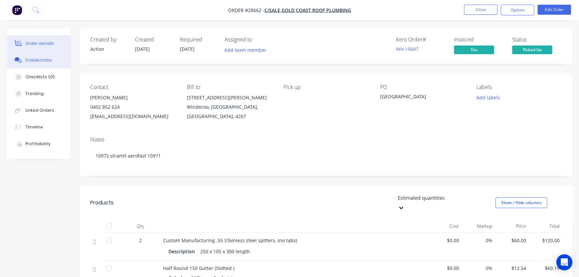
click at [41, 62] on div "Collaborate" at bounding box center [38, 60] width 26 height 6
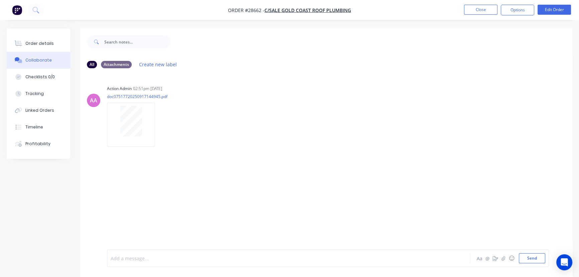
click at [114, 258] on div at bounding box center [273, 258] width 325 height 7
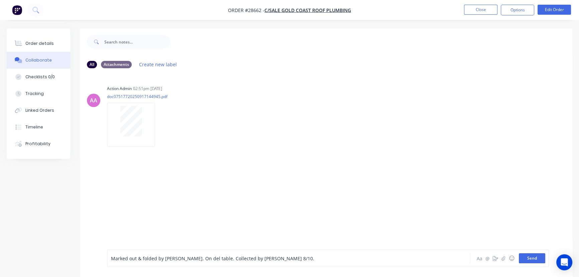
click at [525, 259] on button "Send" at bounding box center [531, 258] width 26 height 10
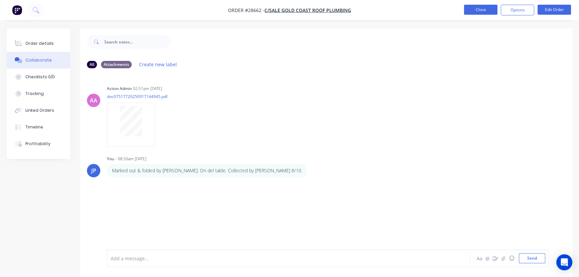
click at [469, 12] on button "Close" at bounding box center [480, 10] width 33 height 10
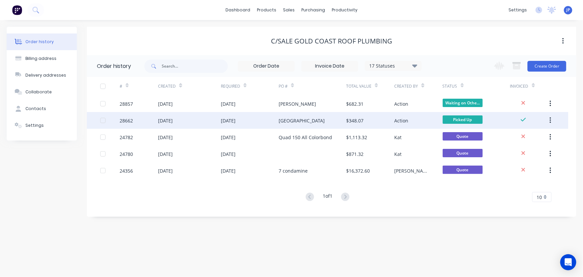
click at [551, 119] on icon "button" at bounding box center [550, 120] width 2 height 7
click at [521, 137] on div "Archive" at bounding box center [526, 138] width 51 height 10
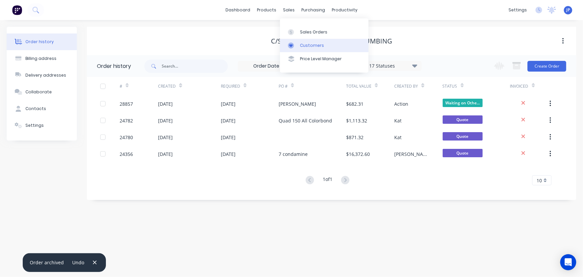
click at [303, 43] on div "Customers" at bounding box center [312, 45] width 24 height 6
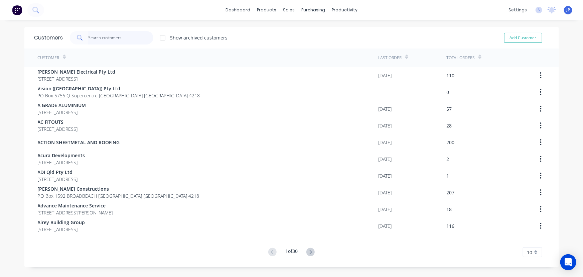
click at [122, 36] on input "text" at bounding box center [120, 37] width 65 height 13
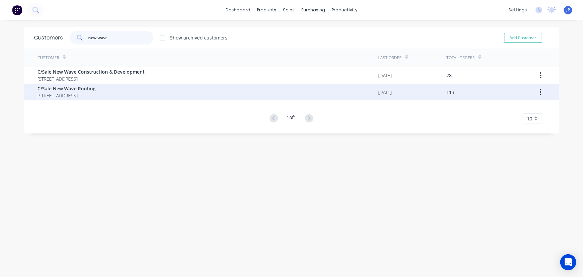
type input "new wave"
click at [90, 93] on span "[STREET_ADDRESS]" at bounding box center [67, 95] width 58 height 7
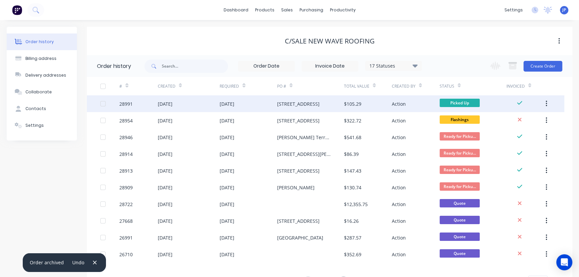
click at [290, 105] on div "[STREET_ADDRESS]" at bounding box center [298, 103] width 42 height 7
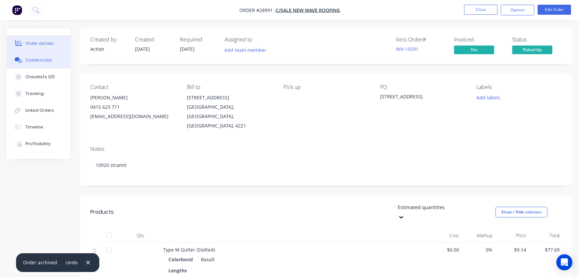
click at [47, 61] on div "Collaborate" at bounding box center [38, 60] width 26 height 6
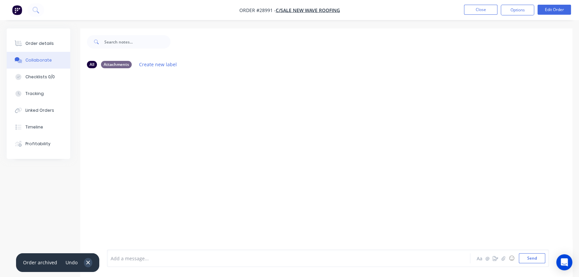
click at [86, 264] on icon "button" at bounding box center [88, 262] width 4 height 4
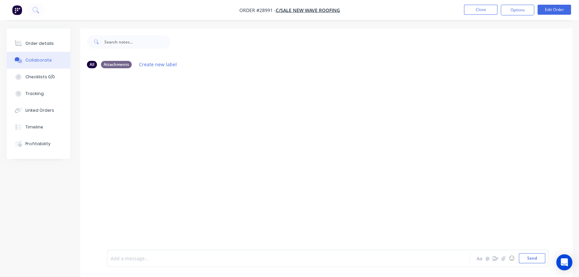
click at [113, 257] on div at bounding box center [273, 258] width 325 height 7
click at [528, 258] on button "Send" at bounding box center [531, 258] width 26 height 10
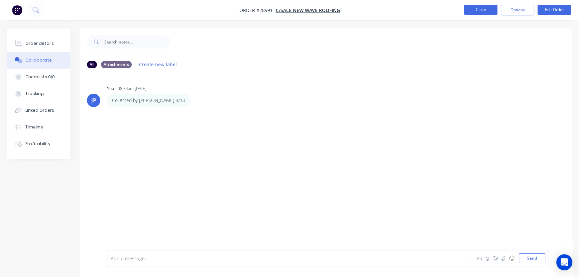
click at [469, 7] on button "Close" at bounding box center [480, 10] width 33 height 10
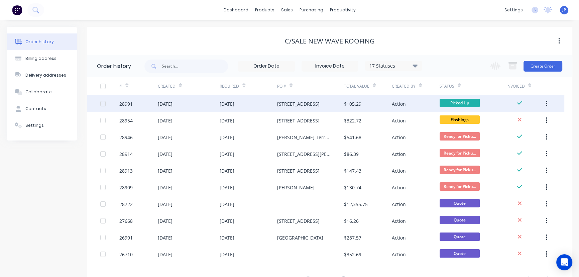
click at [545, 104] on icon "button" at bounding box center [546, 103] width 2 height 7
click at [528, 118] on div "Archive" at bounding box center [521, 121] width 51 height 10
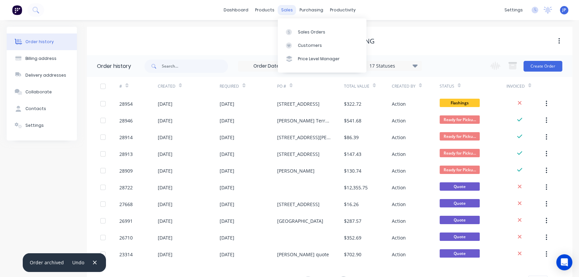
click at [284, 8] on div "sales" at bounding box center [287, 10] width 18 height 10
click at [299, 45] on div "Customers" at bounding box center [310, 45] width 24 height 6
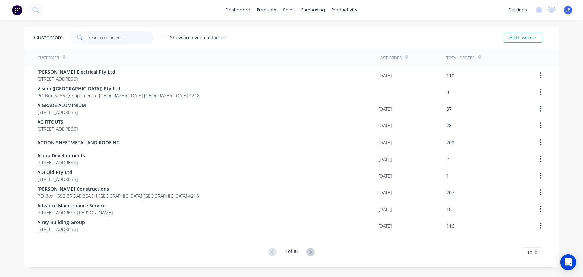
click at [120, 38] on input "text" at bounding box center [120, 37] width 65 height 13
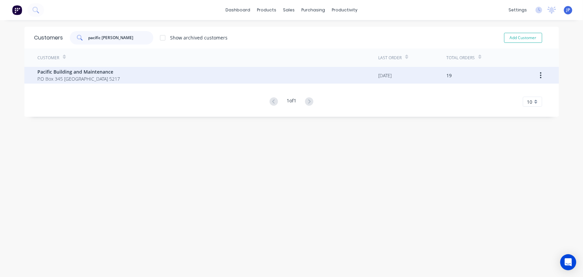
type input "pacific [PERSON_NAME]"
click at [58, 75] on span "P.O Box 345 [GEOGRAPHIC_DATA] 5217" at bounding box center [79, 78] width 83 height 7
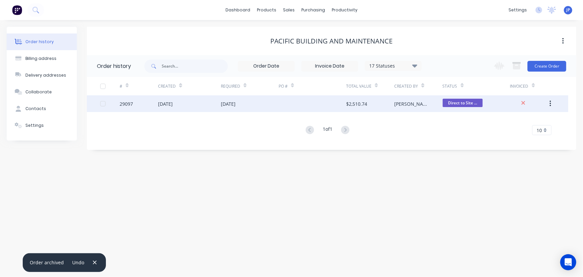
click at [215, 103] on div "[DATE]" at bounding box center [189, 103] width 63 height 17
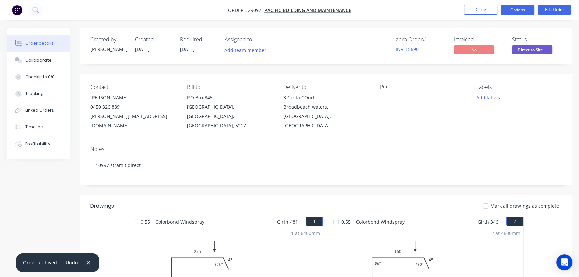
click at [514, 7] on button "Options" at bounding box center [516, 10] width 33 height 11
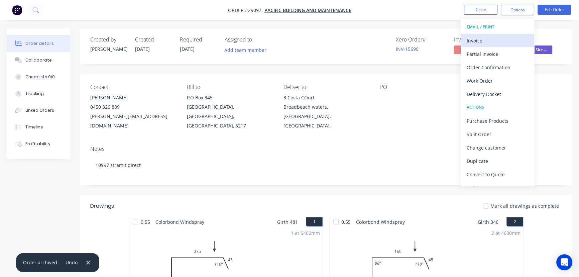
click at [493, 39] on div "Invoice" at bounding box center [496, 41] width 61 height 10
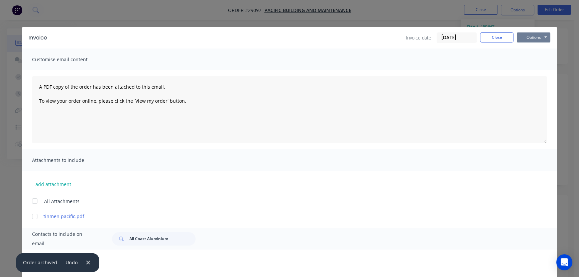
click at [533, 35] on button "Options" at bounding box center [532, 37] width 33 height 10
click at [532, 57] on button "Print" at bounding box center [537, 60] width 43 height 11
click at [494, 37] on button "Close" at bounding box center [496, 37] width 33 height 10
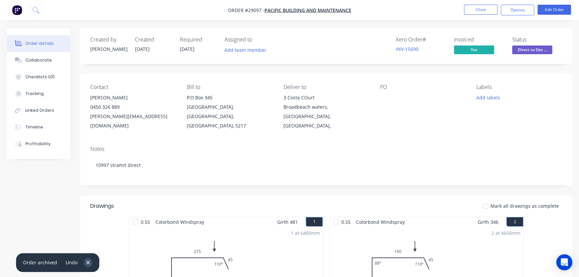
click at [87, 264] on icon "button" at bounding box center [88, 262] width 4 height 6
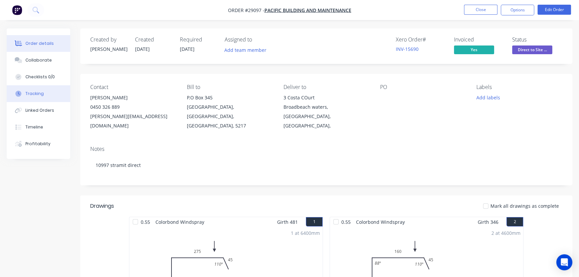
drag, startPoint x: 42, startPoint y: 57, endPoint x: 65, endPoint y: 93, distance: 43.2
click at [42, 58] on div "Collaborate" at bounding box center [38, 60] width 26 height 6
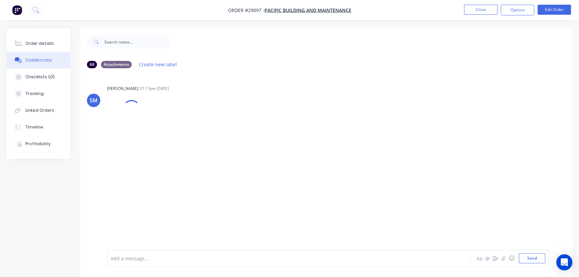
click at [119, 256] on div at bounding box center [273, 258] width 325 height 7
click at [521, 259] on button "Send" at bounding box center [531, 258] width 26 height 10
click at [472, 8] on button "Close" at bounding box center [480, 10] width 33 height 10
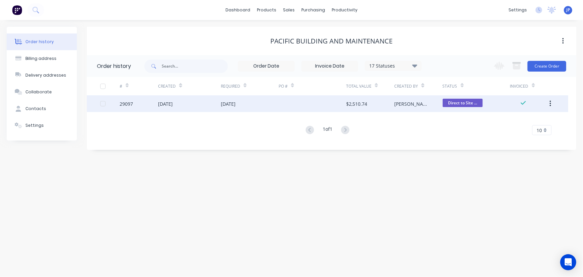
click at [551, 104] on icon "button" at bounding box center [550, 103] width 2 height 7
click at [523, 123] on div "Archive" at bounding box center [526, 121] width 51 height 10
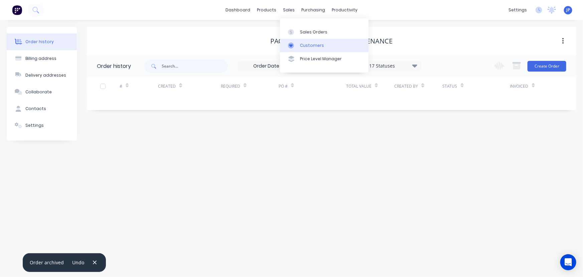
click at [301, 45] on div "Customers" at bounding box center [312, 45] width 24 height 6
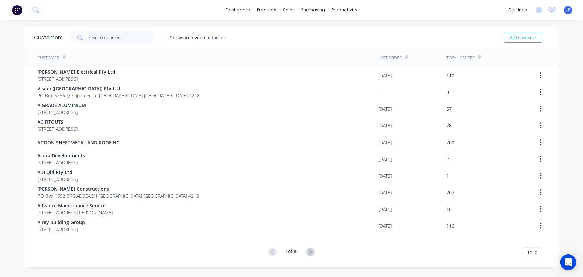
click at [119, 38] on input "text" at bounding box center [120, 37] width 65 height 13
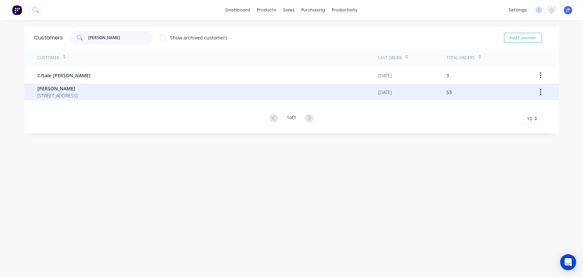
type input "[PERSON_NAME]"
click at [78, 96] on span "[STREET_ADDRESS]" at bounding box center [58, 95] width 40 height 7
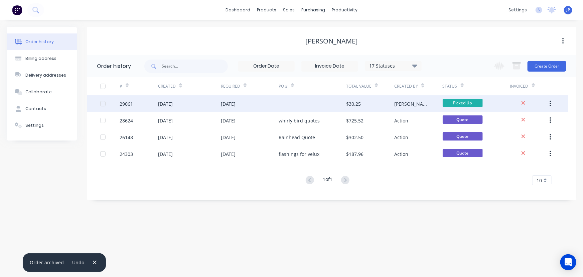
click at [207, 103] on div "[DATE]" at bounding box center [189, 103] width 63 height 17
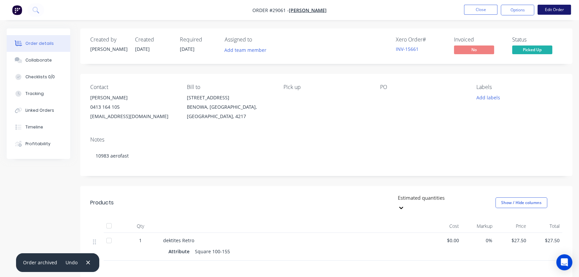
click at [550, 12] on button "Edit Order" at bounding box center [553, 10] width 33 height 10
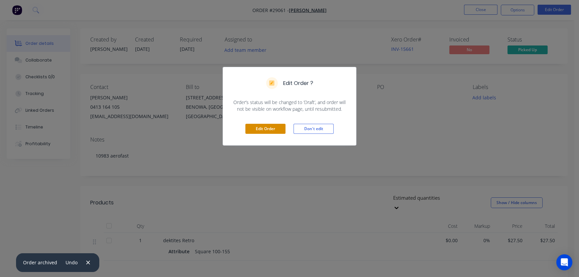
click at [272, 126] on button "Edit Order" at bounding box center [265, 129] width 40 height 10
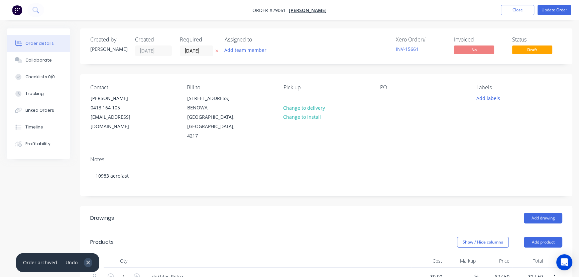
click at [87, 264] on icon "button" at bounding box center [88, 262] width 4 height 6
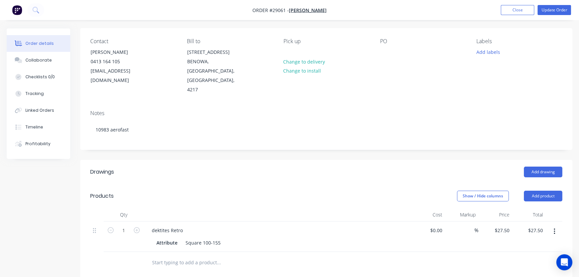
scroll to position [91, 0]
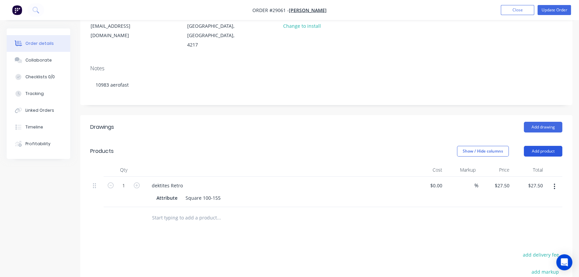
click at [543, 146] on button "Add product" at bounding box center [542, 151] width 38 height 11
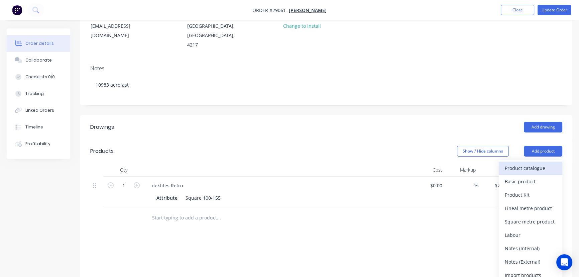
click at [532, 163] on div "Product catalogue" at bounding box center [529, 168] width 51 height 10
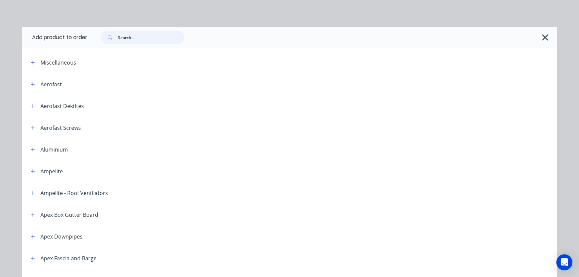
click at [139, 40] on input "text" at bounding box center [151, 37] width 66 height 13
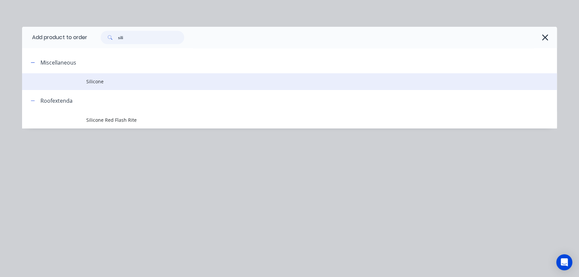
type input "sili"
click at [95, 83] on span "Silicone" at bounding box center [274, 81] width 376 height 7
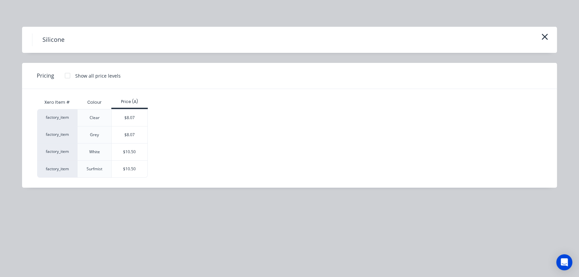
click at [93, 120] on div "Clear" at bounding box center [95, 118] width 10 height 6
click at [124, 120] on div "$8.07" at bounding box center [130, 117] width 36 height 17
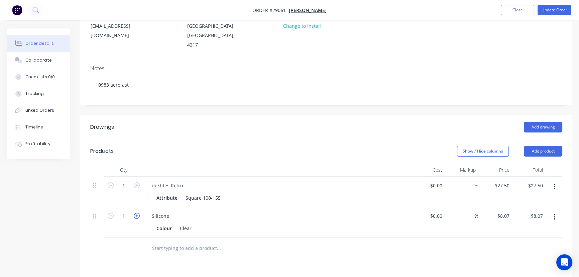
click at [138, 212] on icon "button" at bounding box center [137, 215] width 6 height 6
type input "2"
type input "$16.14"
click at [549, 10] on button "Update Order" at bounding box center [553, 10] width 33 height 10
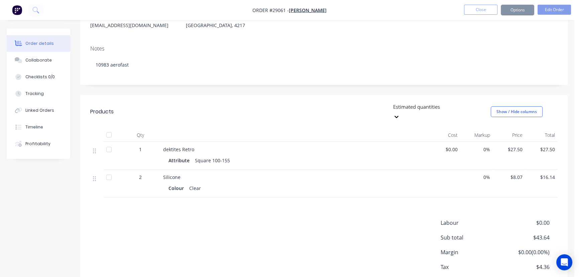
scroll to position [0, 0]
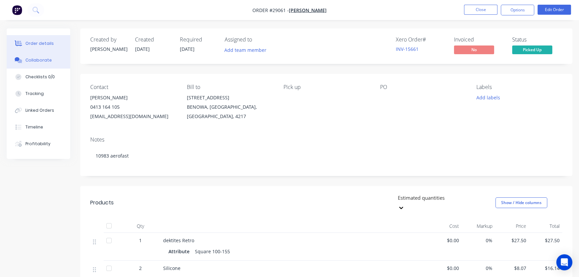
click at [45, 57] on div "Collaborate" at bounding box center [38, 60] width 26 height 6
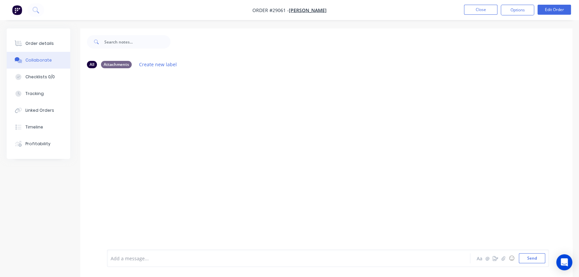
click at [116, 259] on div at bounding box center [273, 258] width 325 height 7
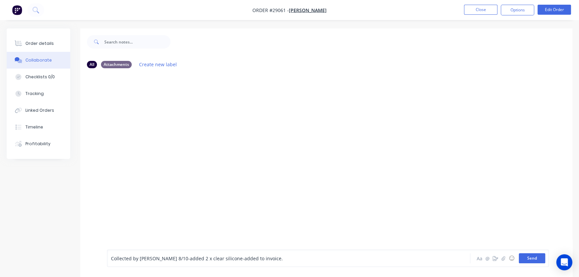
click at [529, 260] on button "Send" at bounding box center [531, 258] width 26 height 10
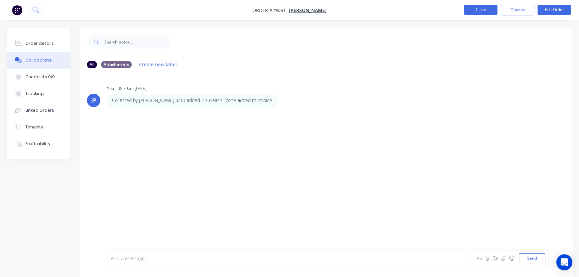
click at [483, 8] on button "Close" at bounding box center [480, 10] width 33 height 10
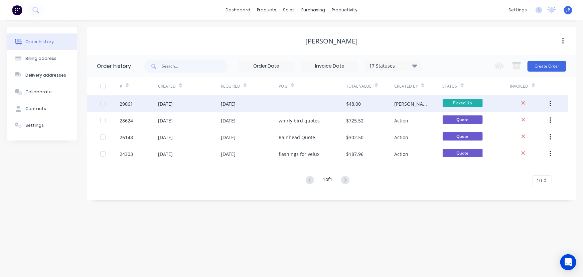
click at [474, 103] on span "Picked Up" at bounding box center [463, 103] width 40 height 8
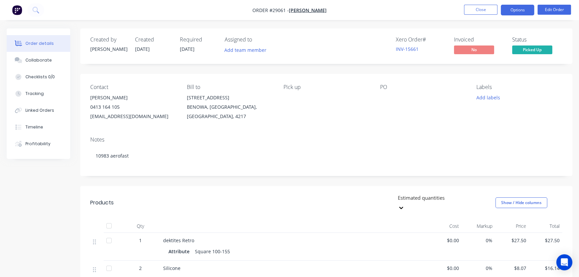
click at [505, 7] on button "Options" at bounding box center [516, 10] width 33 height 11
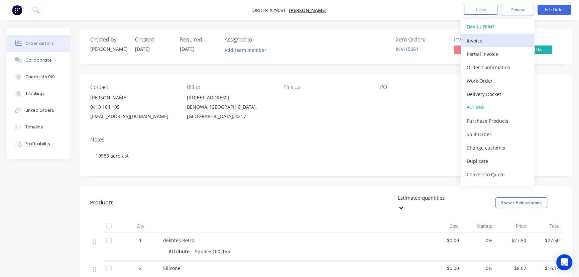
click at [485, 37] on div "Invoice" at bounding box center [496, 41] width 61 height 10
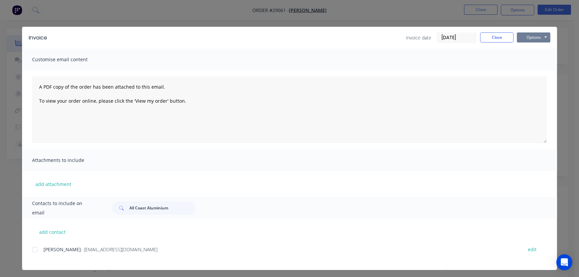
click at [525, 35] on button "Options" at bounding box center [532, 37] width 33 height 10
click at [528, 60] on button "Print" at bounding box center [537, 60] width 43 height 11
click at [495, 37] on button "Close" at bounding box center [496, 37] width 33 height 10
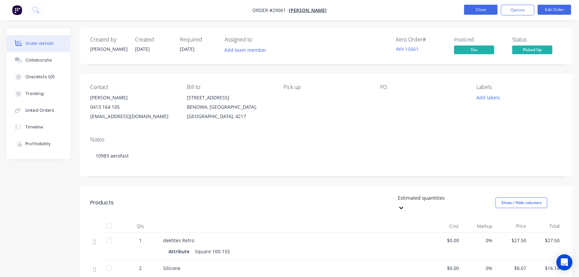
click at [474, 9] on button "Close" at bounding box center [480, 10] width 33 height 10
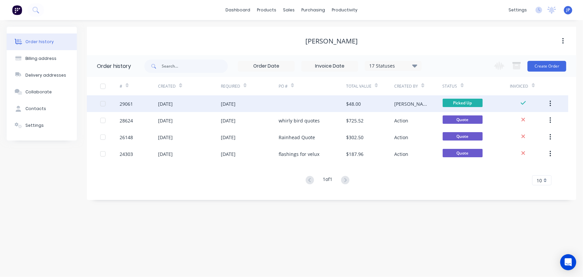
click at [552, 102] on button "button" at bounding box center [550, 104] width 16 height 12
click at [520, 120] on div "Archive" at bounding box center [526, 121] width 51 height 10
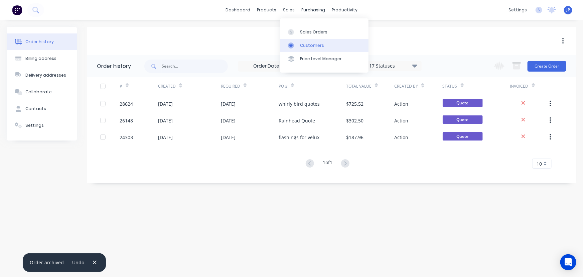
click at [305, 43] on div "Customers" at bounding box center [312, 45] width 24 height 6
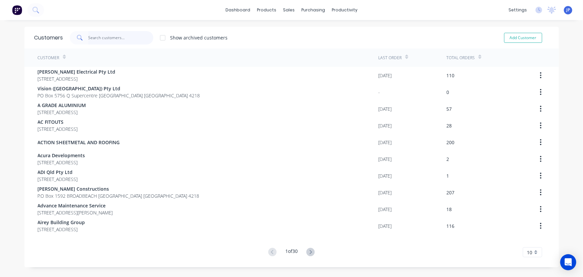
click at [117, 37] on input "text" at bounding box center [120, 37] width 65 height 13
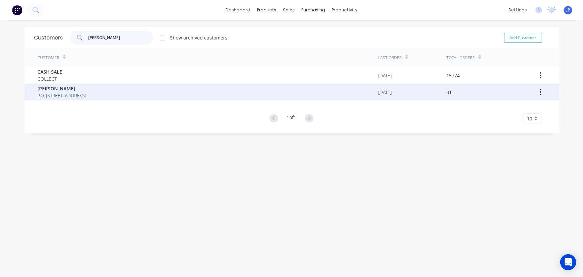
type input "[PERSON_NAME]"
click at [73, 93] on span "P.O. [STREET_ADDRESS]" at bounding box center [62, 95] width 49 height 7
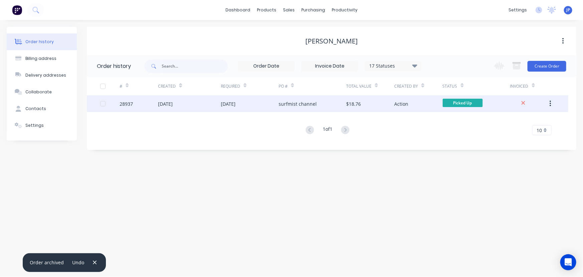
click at [148, 102] on div "28937" at bounding box center [139, 103] width 38 height 17
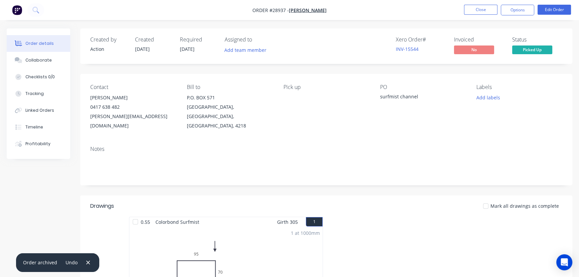
click at [512, 4] on nav "Order #28937 - [PERSON_NAME] Close Options Edit Order" at bounding box center [289, 10] width 579 height 20
click at [512, 9] on button "Options" at bounding box center [516, 10] width 33 height 11
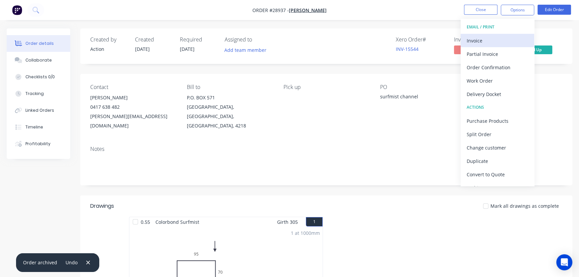
click at [499, 39] on div "Invoice" at bounding box center [496, 41] width 61 height 10
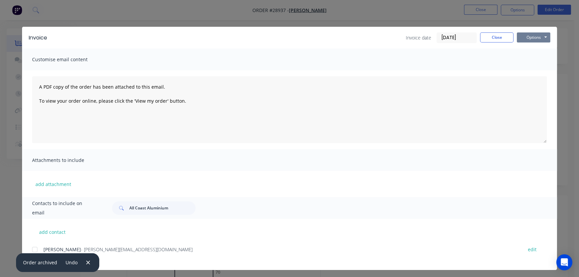
click at [527, 34] on button "Options" at bounding box center [532, 37] width 33 height 10
click at [528, 60] on button "Print" at bounding box center [537, 60] width 43 height 11
click at [491, 35] on button "Close" at bounding box center [496, 37] width 33 height 10
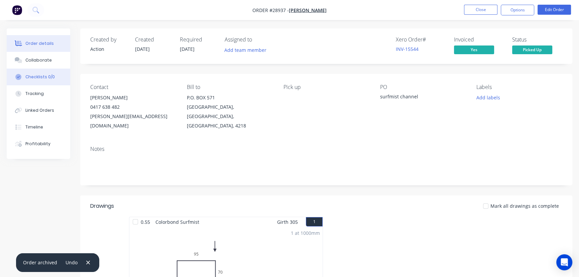
drag, startPoint x: 38, startPoint y: 56, endPoint x: 43, endPoint y: 75, distance: 19.6
click at [38, 57] on button "Collaborate" at bounding box center [38, 60] width 63 height 17
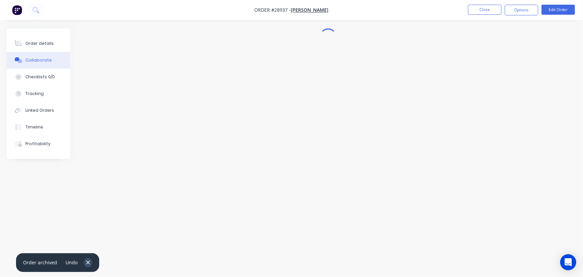
click at [88, 260] on icon "button" at bounding box center [88, 262] width 4 height 6
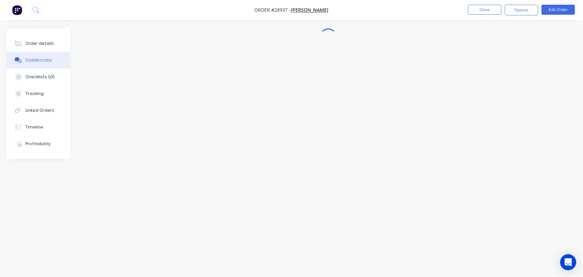
click at [119, 261] on div "Order details Collaborate Checklists 0/0 Tracking Linked Orders Timeline Profit…" at bounding box center [291, 138] width 583 height 277
click at [130, 257] on div at bounding box center [273, 258] width 325 height 7
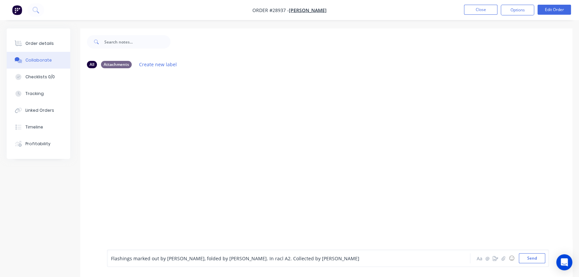
click at [220, 256] on span "Flashings marked out by [PERSON_NAME], folded by [PERSON_NAME]. In racl A2. Col…" at bounding box center [235, 258] width 248 height 6
click at [284, 260] on div "Flashings marked out by [PERSON_NAME], folded by [PERSON_NAME]. In rack A2. Col…" at bounding box center [273, 258] width 325 height 7
click at [531, 258] on button "Send" at bounding box center [531, 258] width 26 height 10
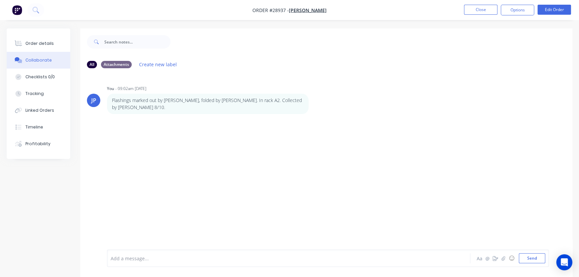
click at [483, 15] on li "Close" at bounding box center [480, 10] width 33 height 11
click at [481, 12] on button "Close" at bounding box center [480, 10] width 33 height 10
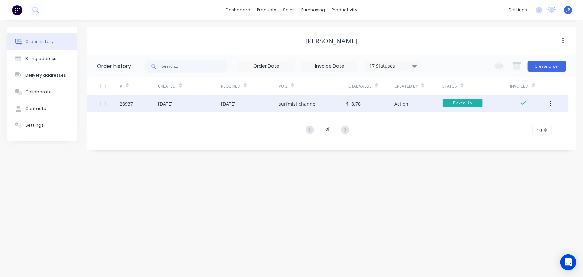
click at [550, 106] on icon "button" at bounding box center [549, 104] width 1 height 6
click at [528, 120] on div "Archive" at bounding box center [526, 121] width 51 height 10
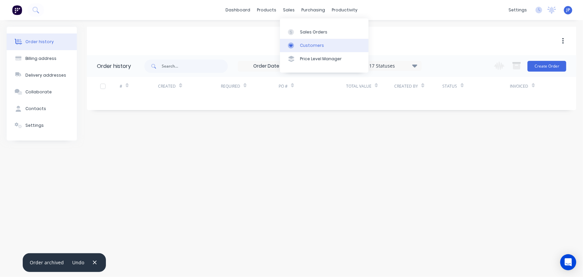
click at [302, 46] on div "Customers" at bounding box center [312, 45] width 24 height 6
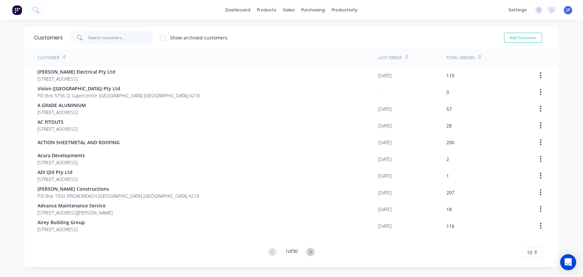
click at [125, 38] on input "text" at bounding box center [120, 37] width 65 height 13
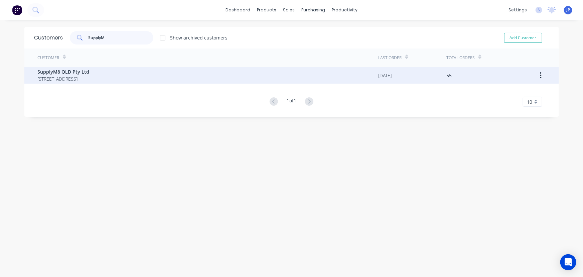
type input "SupplyM"
click at [74, 77] on span "[STREET_ADDRESS]" at bounding box center [64, 78] width 52 height 7
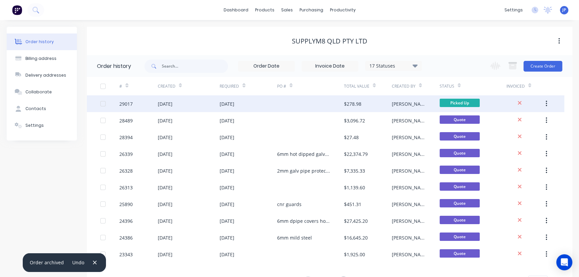
click at [149, 102] on div "29017" at bounding box center [138, 103] width 38 height 17
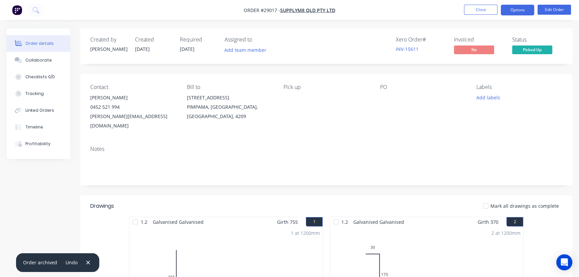
click at [514, 10] on button "Options" at bounding box center [516, 10] width 33 height 11
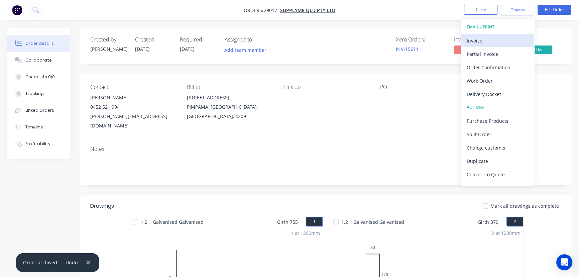
click at [491, 41] on div "Invoice" at bounding box center [496, 41] width 61 height 10
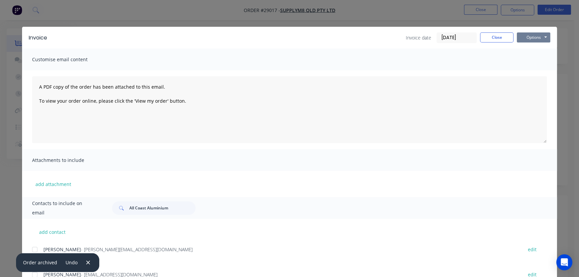
drag, startPoint x: 533, startPoint y: 34, endPoint x: 534, endPoint y: 42, distance: 7.7
click at [534, 34] on button "Options" at bounding box center [532, 37] width 33 height 10
click at [534, 61] on button "Print" at bounding box center [537, 60] width 43 height 11
click at [501, 40] on button "Close" at bounding box center [496, 37] width 33 height 10
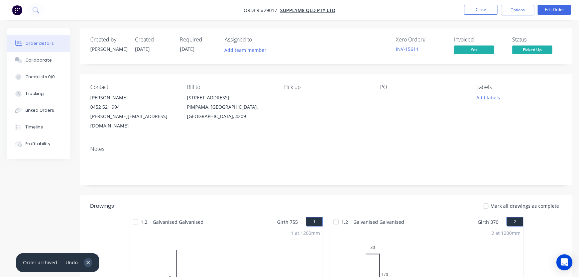
click at [88, 264] on icon "button" at bounding box center [88, 262] width 4 height 4
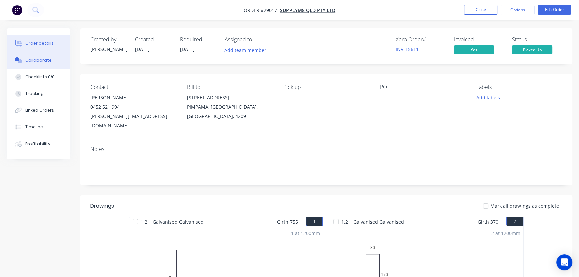
click at [44, 60] on div "Collaborate" at bounding box center [38, 60] width 26 height 6
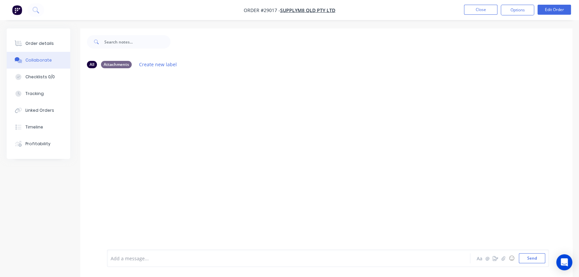
click at [127, 261] on div at bounding box center [273, 258] width 325 height 7
click at [526, 261] on button "Send" at bounding box center [531, 258] width 26 height 10
click at [478, 12] on button "Close" at bounding box center [480, 10] width 33 height 10
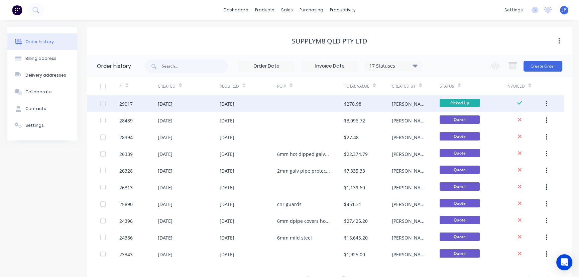
click at [545, 103] on icon "button" at bounding box center [545, 104] width 1 height 6
click at [520, 120] on div "Archive" at bounding box center [521, 121] width 51 height 10
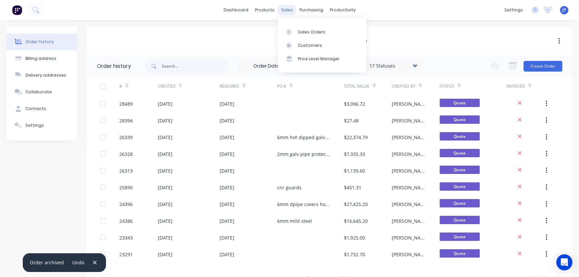
click at [284, 9] on div "sales" at bounding box center [287, 10] width 18 height 10
click at [297, 44] on link "Customers" at bounding box center [322, 45] width 89 height 13
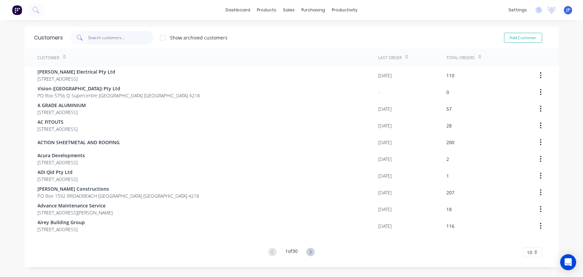
click at [127, 35] on input "text" at bounding box center [120, 37] width 65 height 13
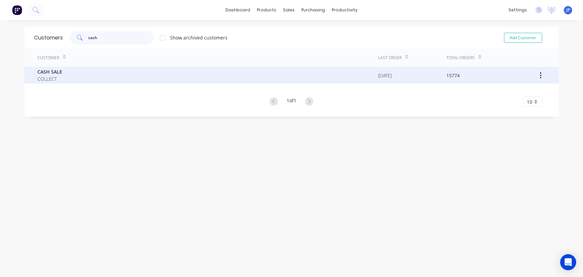
type input "cash"
click at [39, 73] on span "CASH SALE" at bounding box center [50, 71] width 25 height 7
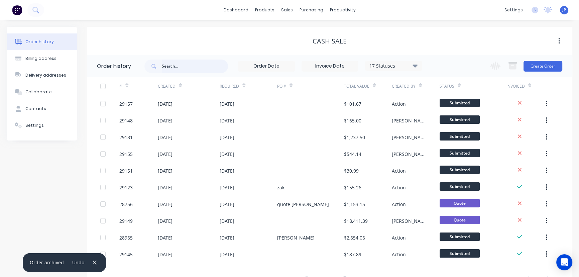
click at [165, 66] on input "text" at bounding box center [195, 65] width 66 height 13
type input "QU-10006"
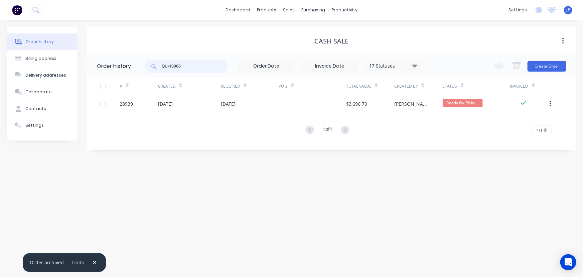
drag, startPoint x: 191, startPoint y: 67, endPoint x: 144, endPoint y: 67, distance: 47.1
click at [144, 67] on div "QU-10006" at bounding box center [186, 65] width 84 height 13
type input "29148"
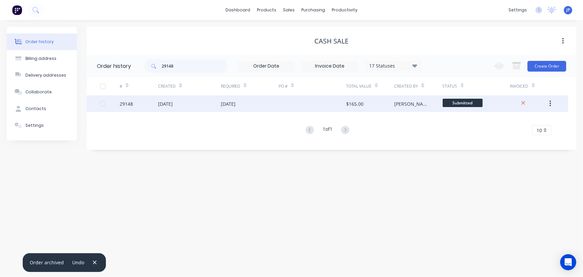
click at [169, 104] on div "[DATE]" at bounding box center [165, 103] width 15 height 7
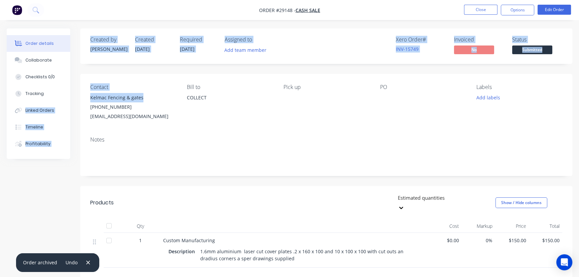
drag, startPoint x: 145, startPoint y: 97, endPoint x: 80, endPoint y: 97, distance: 65.5
click at [80, 97] on div "Order details Collaborate Checklists 0/0 Tracking Linked Orders Timeline Profit…" at bounding box center [289, 207] width 579 height 358
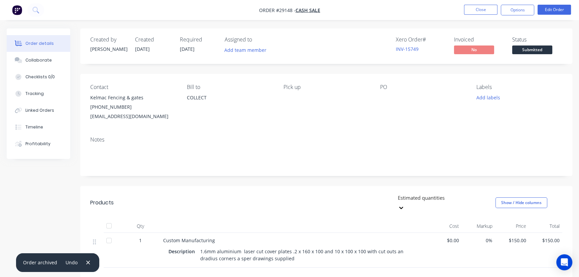
click at [188, 113] on div "COLLECT" at bounding box center [230, 103] width 86 height 21
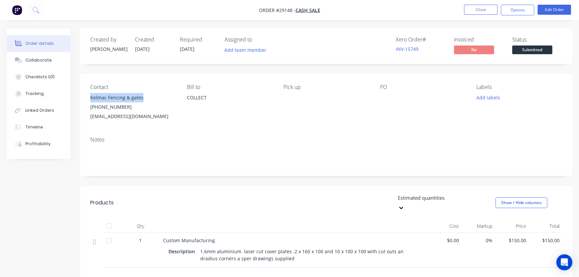
drag, startPoint x: 143, startPoint y: 96, endPoint x: 89, endPoint y: 96, distance: 54.8
click at [89, 96] on div "Contact Kelmac Fencing & gates [PHONE_NUMBER] [EMAIL_ADDRESS][DOMAIN_NAME] Bill…" at bounding box center [326, 102] width 492 height 57
click at [521, 10] on button "Options" at bounding box center [516, 10] width 33 height 11
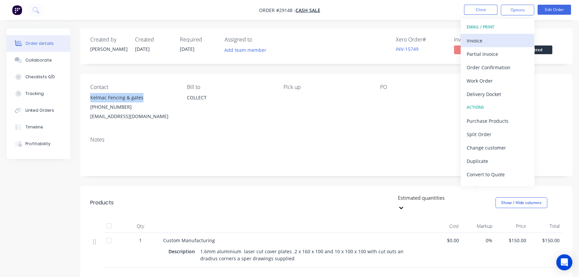
click at [479, 39] on div "Invoice" at bounding box center [496, 41] width 61 height 10
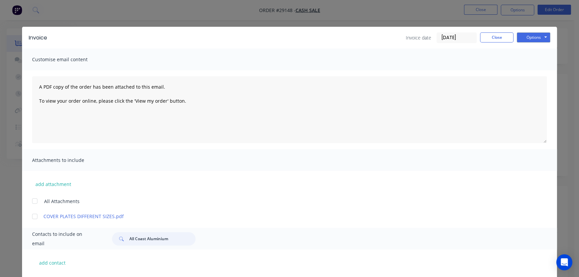
drag, startPoint x: 169, startPoint y: 241, endPoint x: 122, endPoint y: 243, distance: 47.2
click at [122, 243] on div "All Coast Aluminium" at bounding box center [154, 238] width 84 height 13
paste input "Kelmac Fencing & gates"
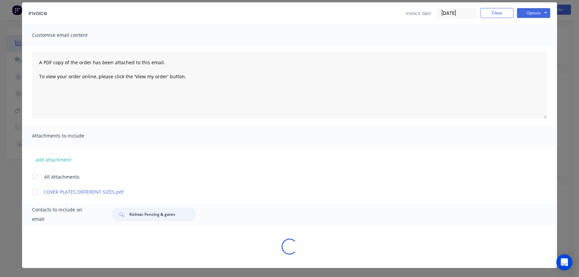
scroll to position [33, 0]
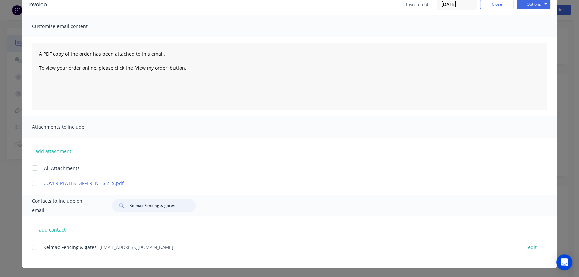
type input "Kelmac Fencing & gates"
drag, startPoint x: 151, startPoint y: 250, endPoint x: 35, endPoint y: 253, distance: 116.0
click at [35, 251] on div "Kelmac Fencing & gates - [EMAIL_ADDRESS][DOMAIN_NAME] edit" at bounding box center [294, 246] width 524 height 9
click at [526, 7] on button "Options" at bounding box center [532, 4] width 33 height 10
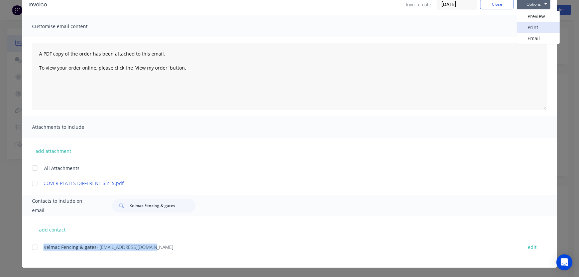
click at [532, 28] on button "Print" at bounding box center [537, 27] width 43 height 11
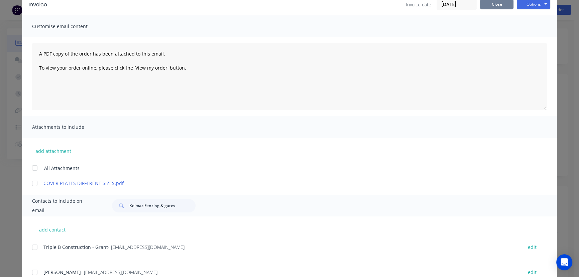
click at [496, 7] on button "Close" at bounding box center [496, 4] width 33 height 10
